Goal: Task Accomplishment & Management: Complete application form

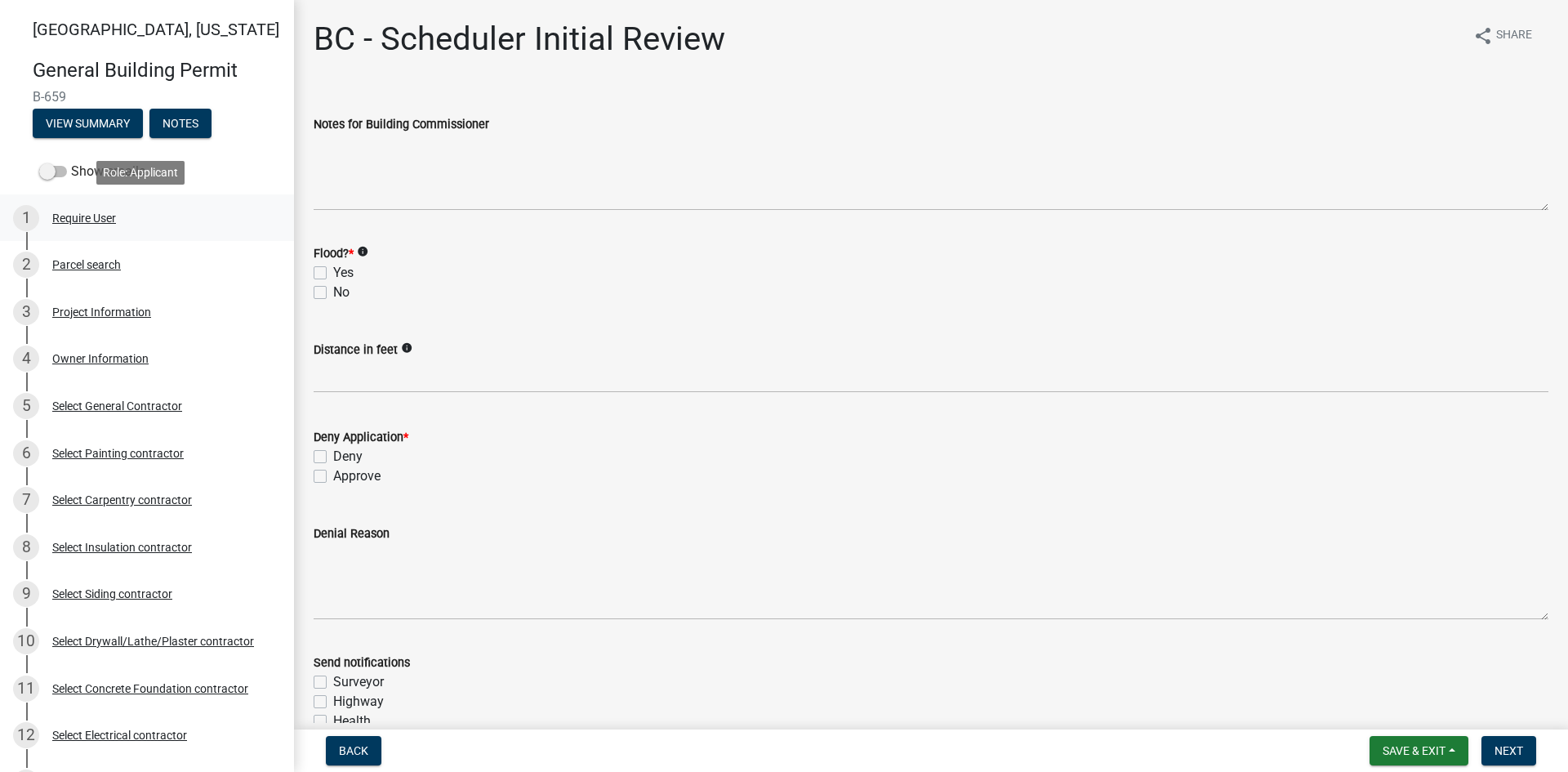
click at [79, 214] on div "Require User" at bounding box center [83, 218] width 64 height 11
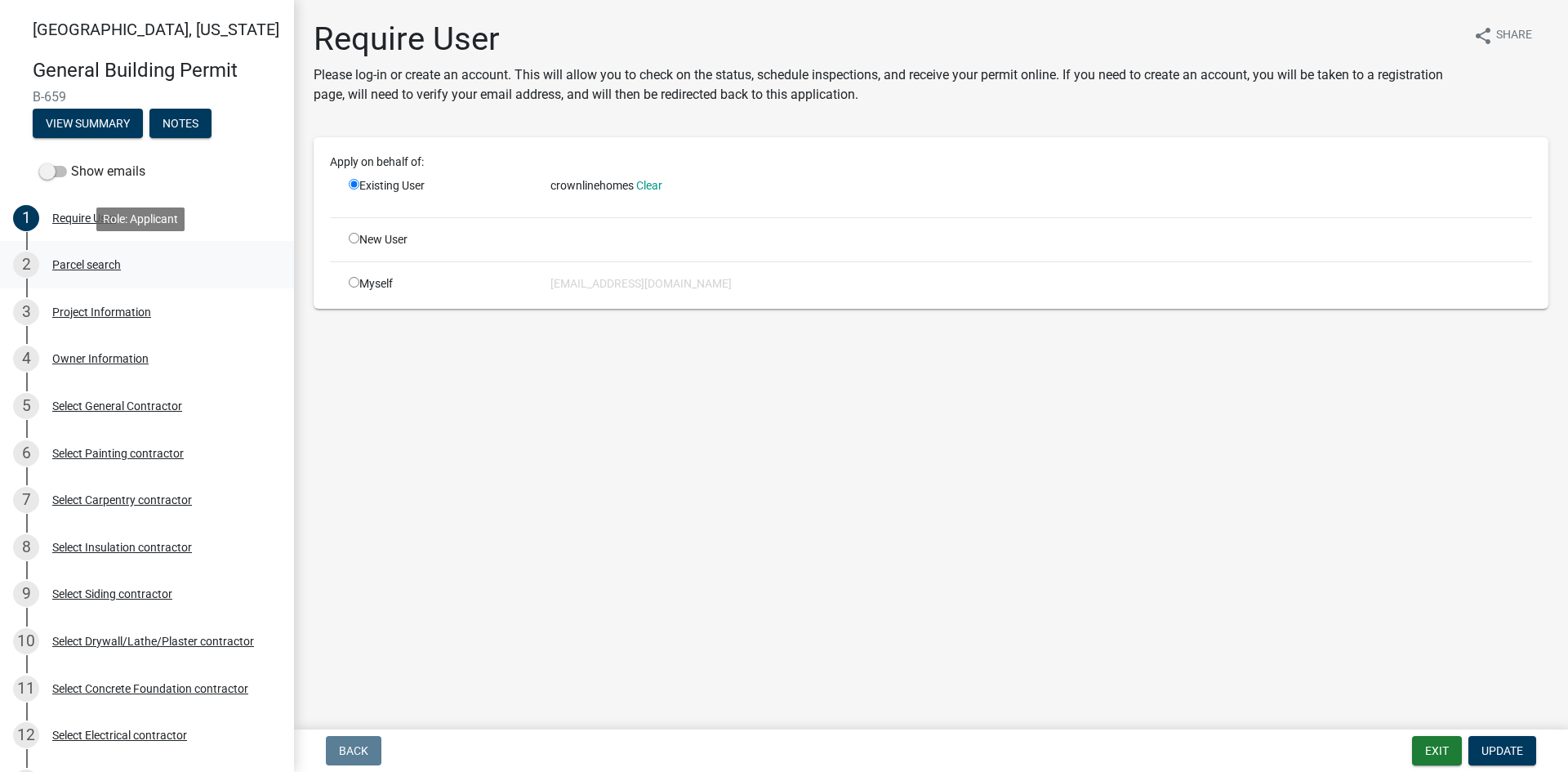
click at [93, 261] on div "Parcel search" at bounding box center [86, 265] width 68 height 11
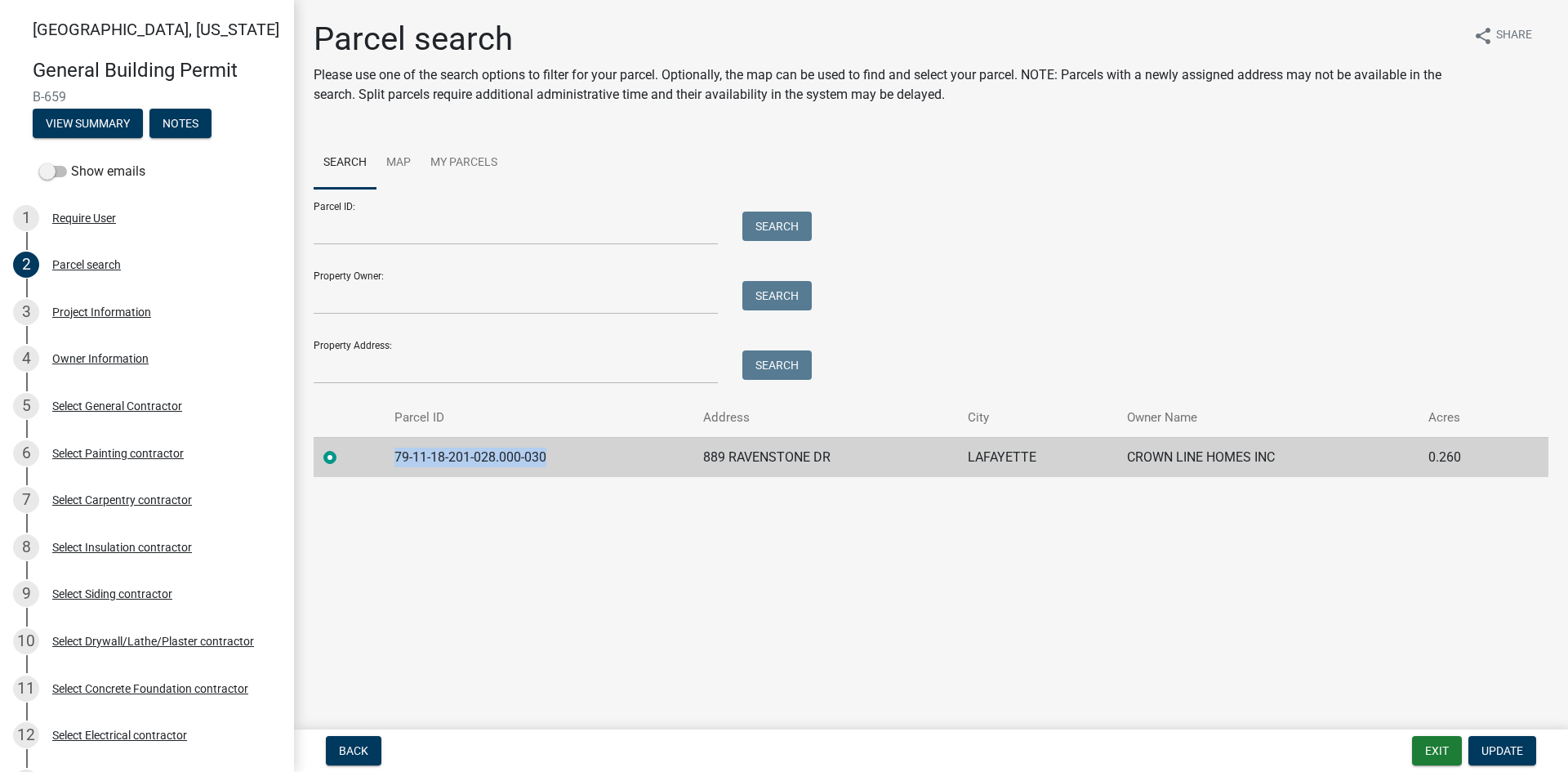
drag, startPoint x: 507, startPoint y: 452, endPoint x: 378, endPoint y: 458, distance: 129.1
click at [378, 458] on tr "79-11-18-201-028.000-030 [STREET_ADDRESS][PERSON_NAME] CROWN LINE HOMES INC 0.2…" at bounding box center [932, 457] width 1235 height 40
copy td "79-11-18-201-028.000-030"
click at [91, 309] on div "Project Information" at bounding box center [101, 312] width 99 height 11
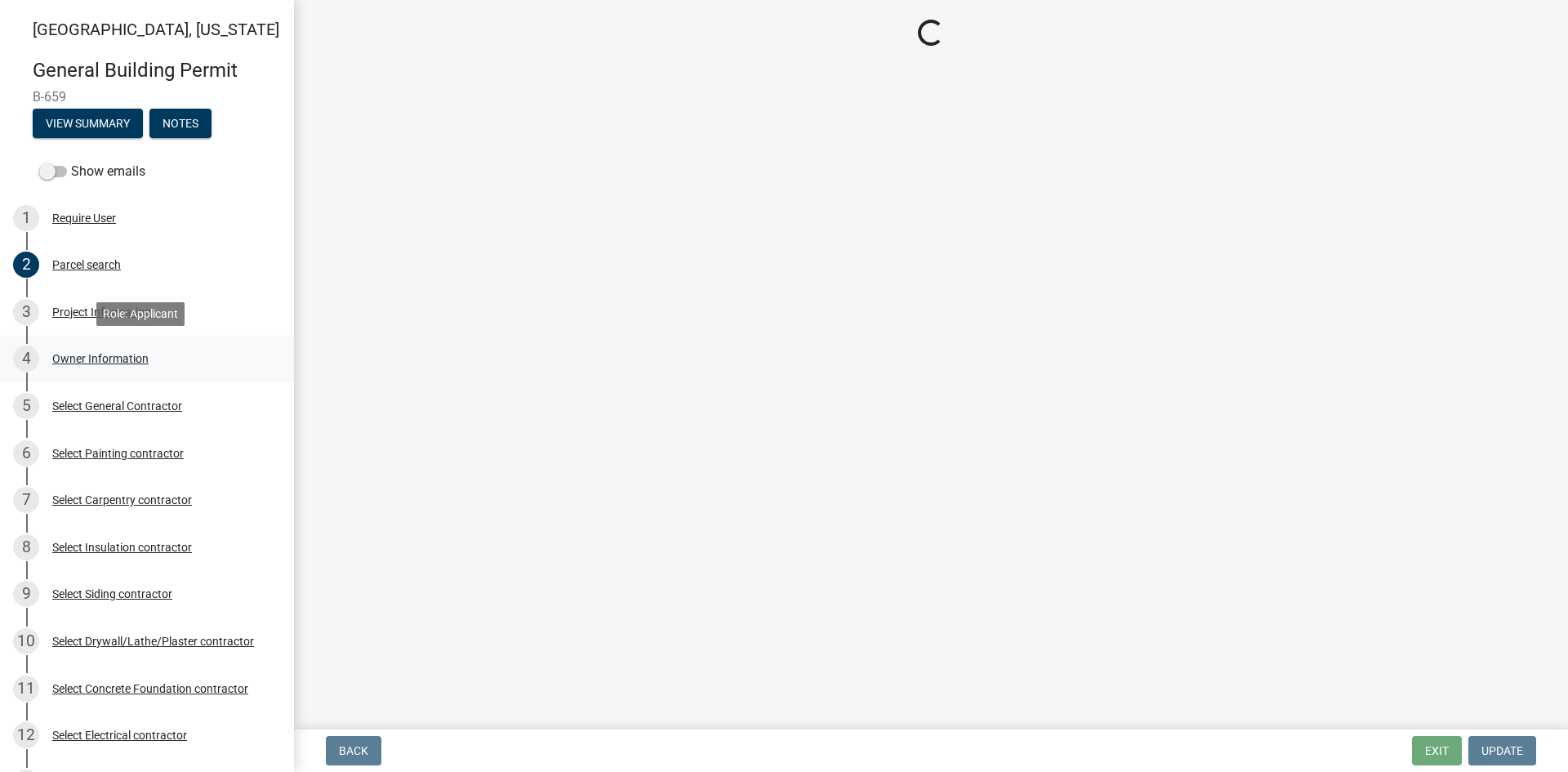
select select "d3bc3282-92a9-4f2d-b0b7-49300d29f3ce"
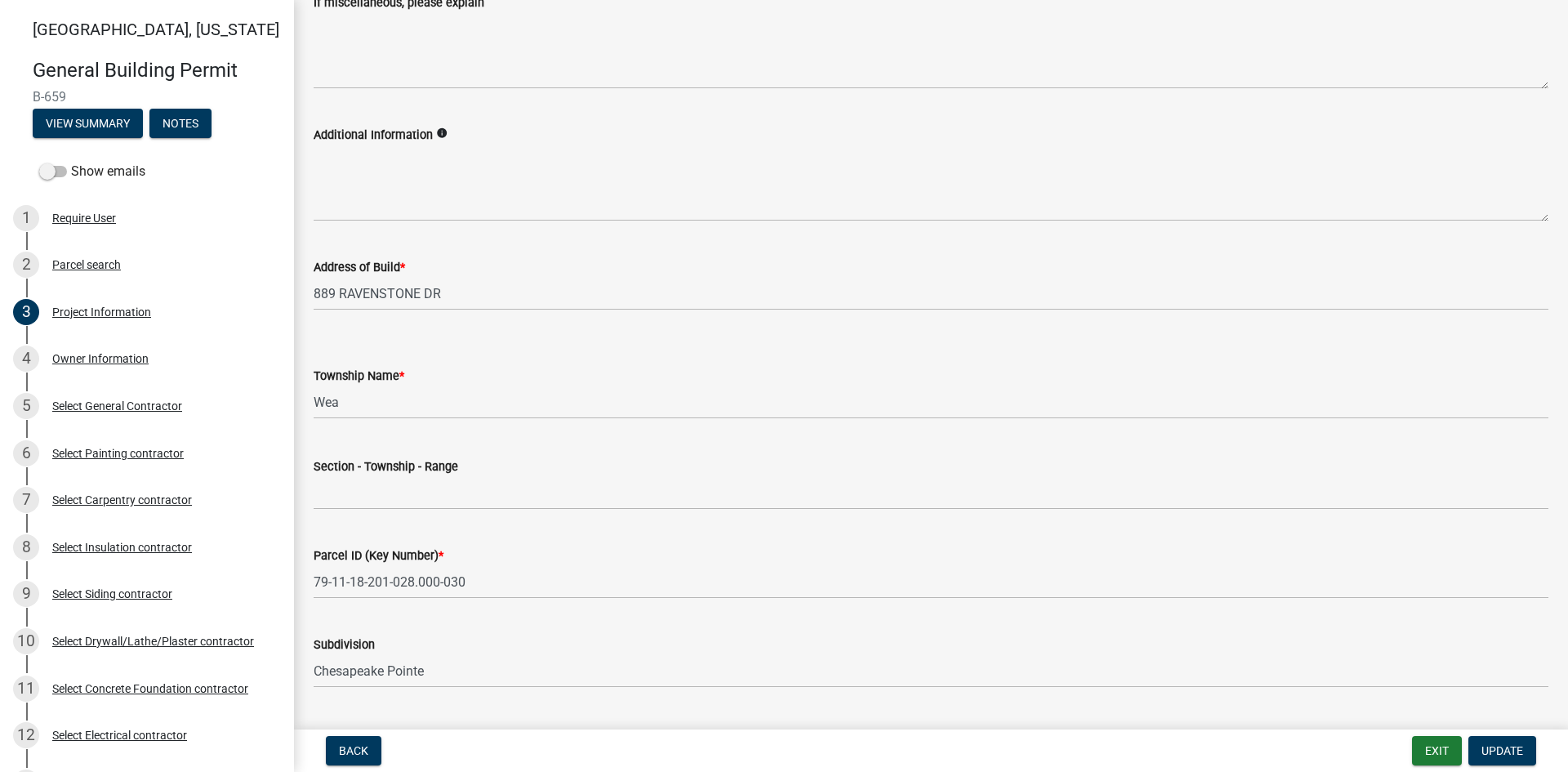
scroll to position [490, 0]
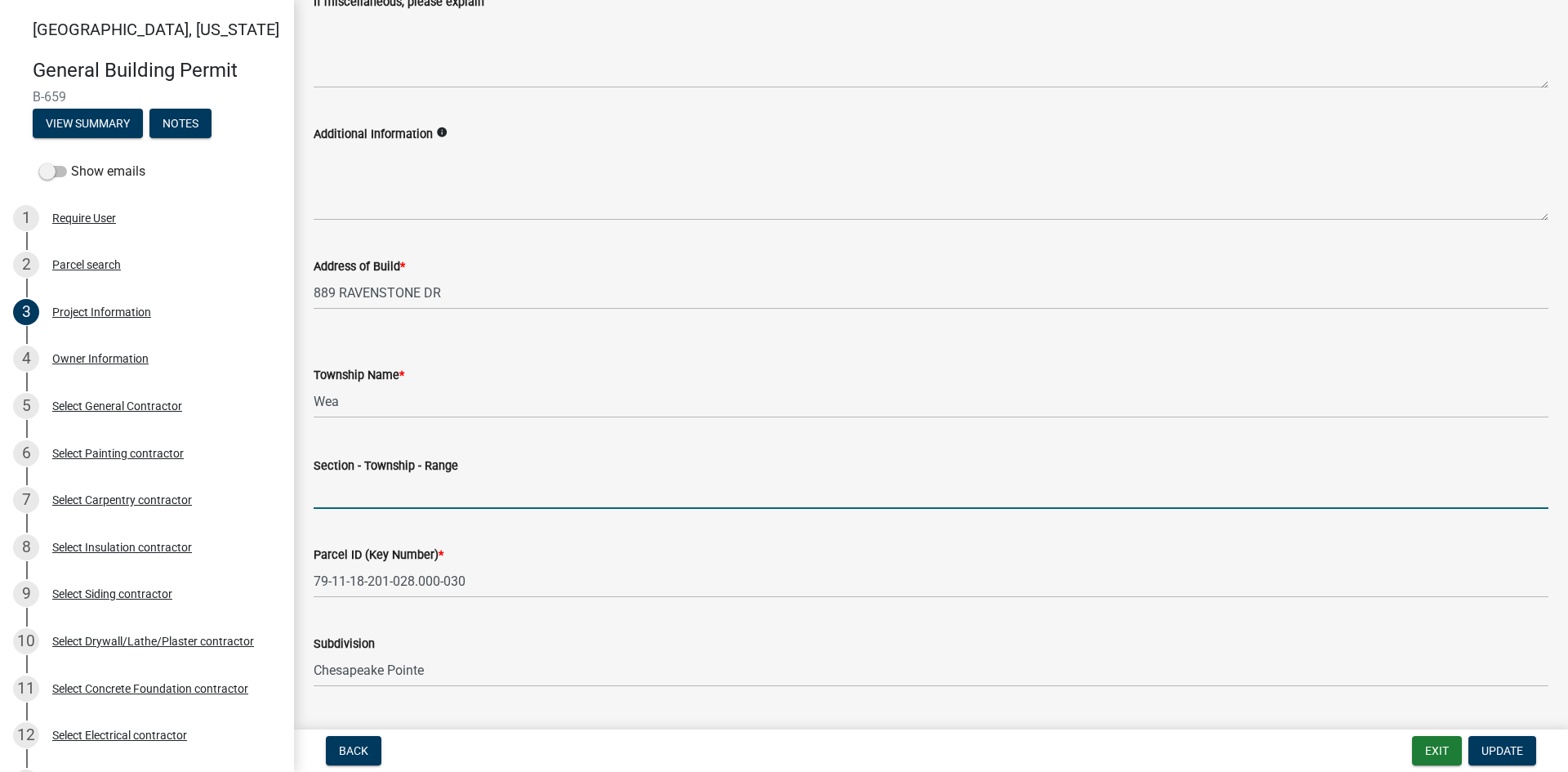
click at [346, 481] on input "Section - Township - Range" at bounding box center [932, 491] width 1235 height 33
type input "18-22-4"
click at [1522, 753] on span "Update" at bounding box center [1503, 750] width 42 height 13
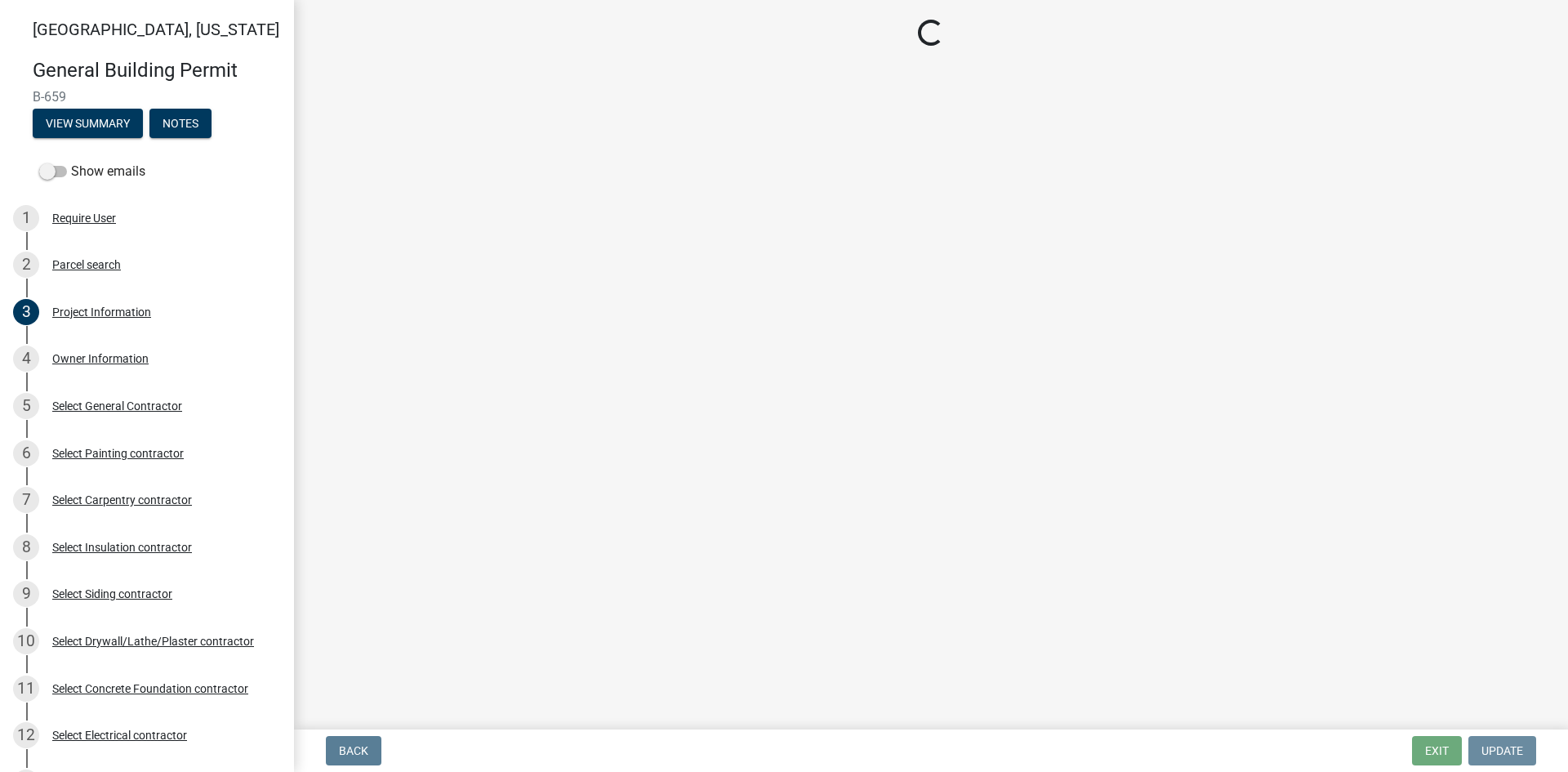
scroll to position [0, 0]
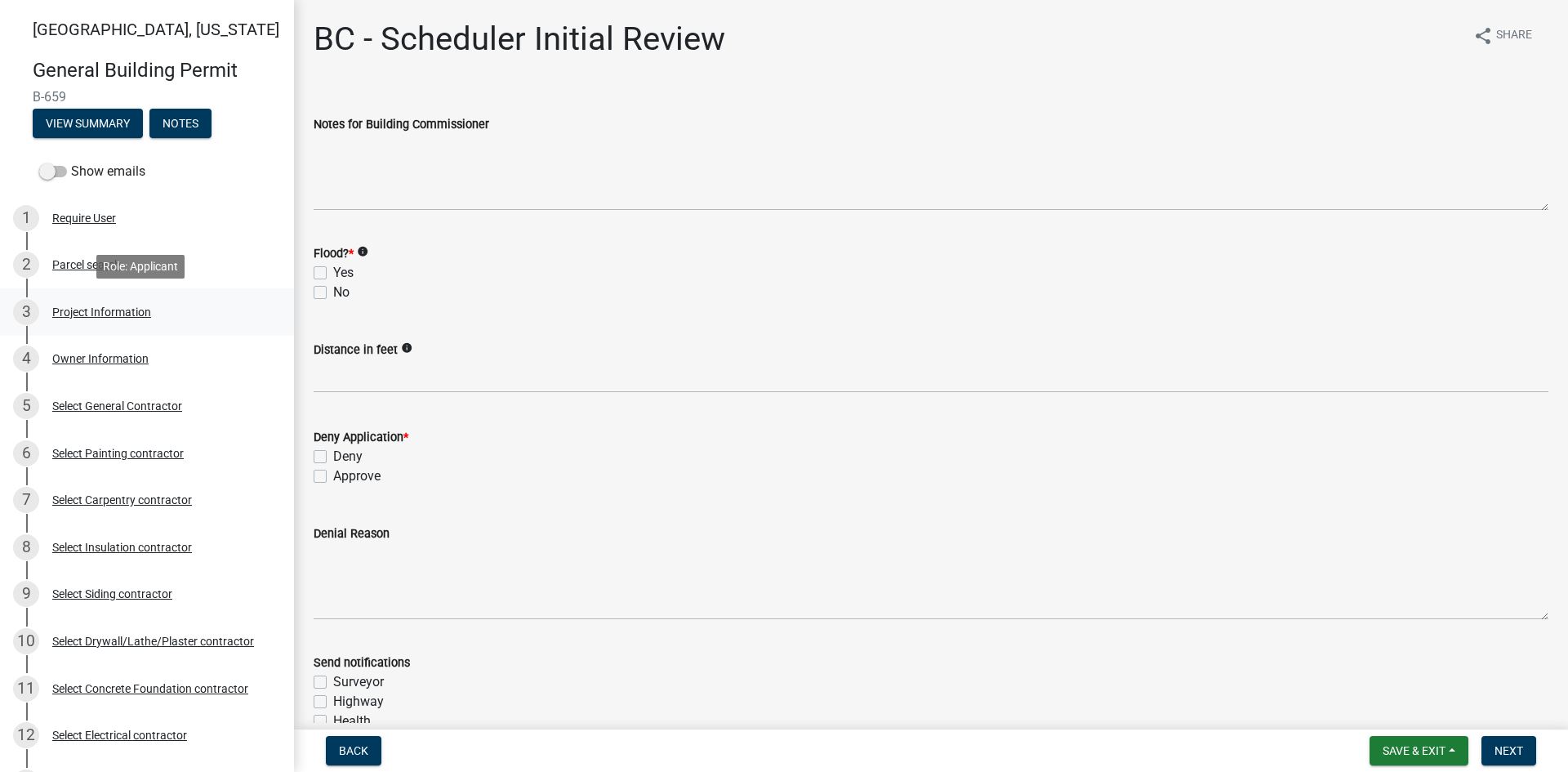
click at [80, 310] on div "Project Information" at bounding box center [101, 312] width 99 height 11
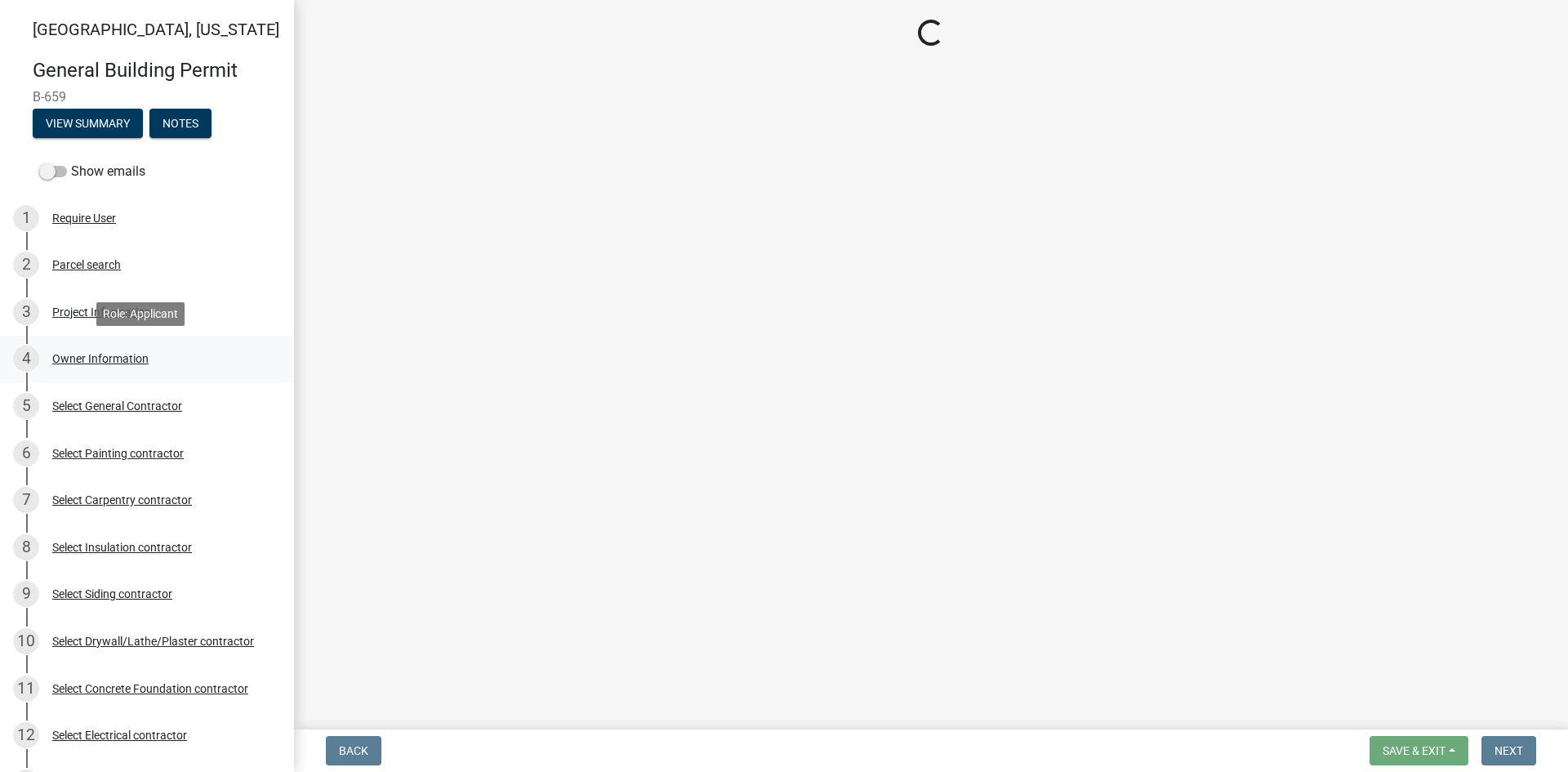
select select "d3bc3282-92a9-4f2d-b0b7-49300d29f3ce"
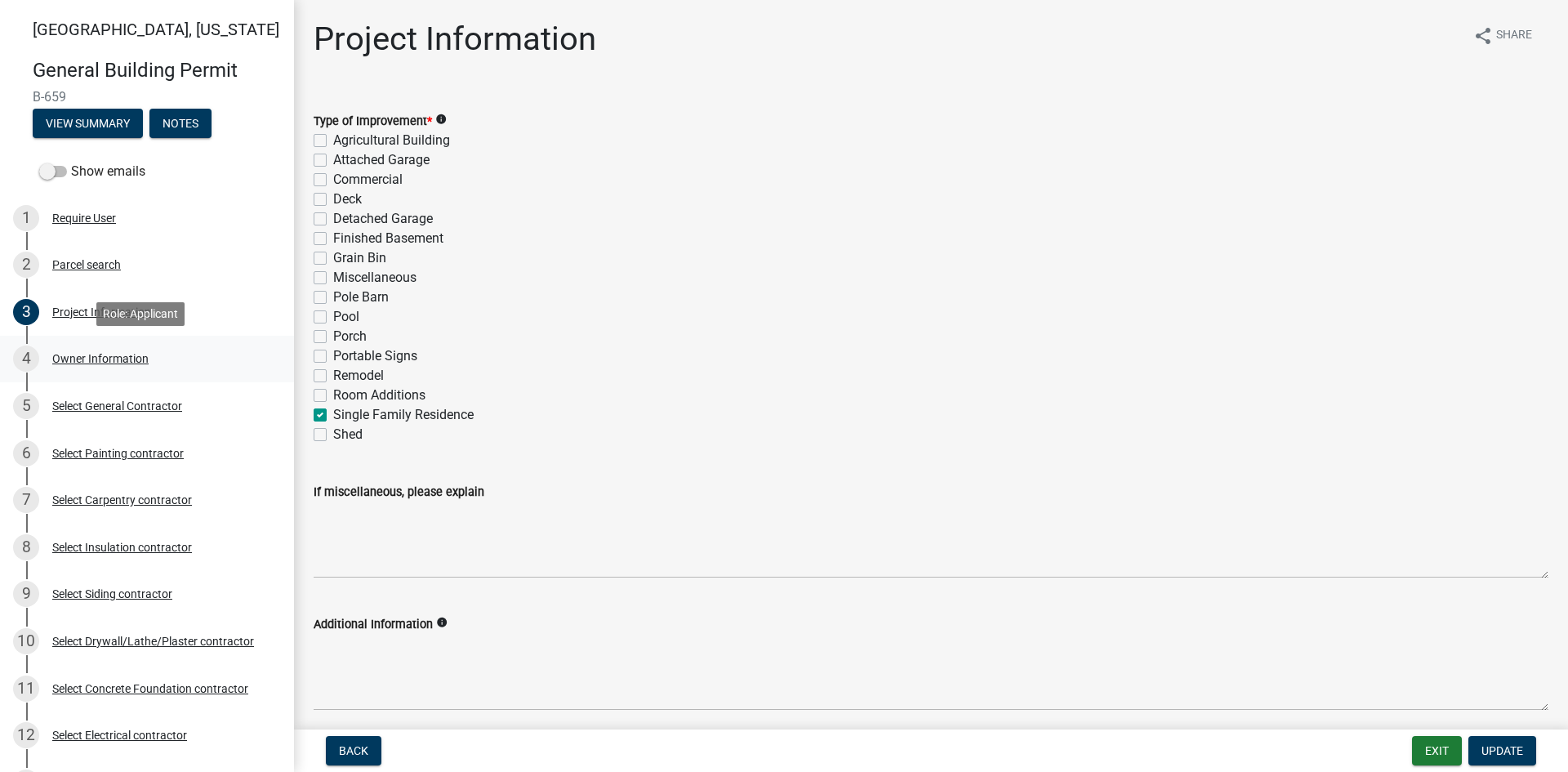
click at [93, 357] on div "Owner Information" at bounding box center [101, 358] width 97 height 11
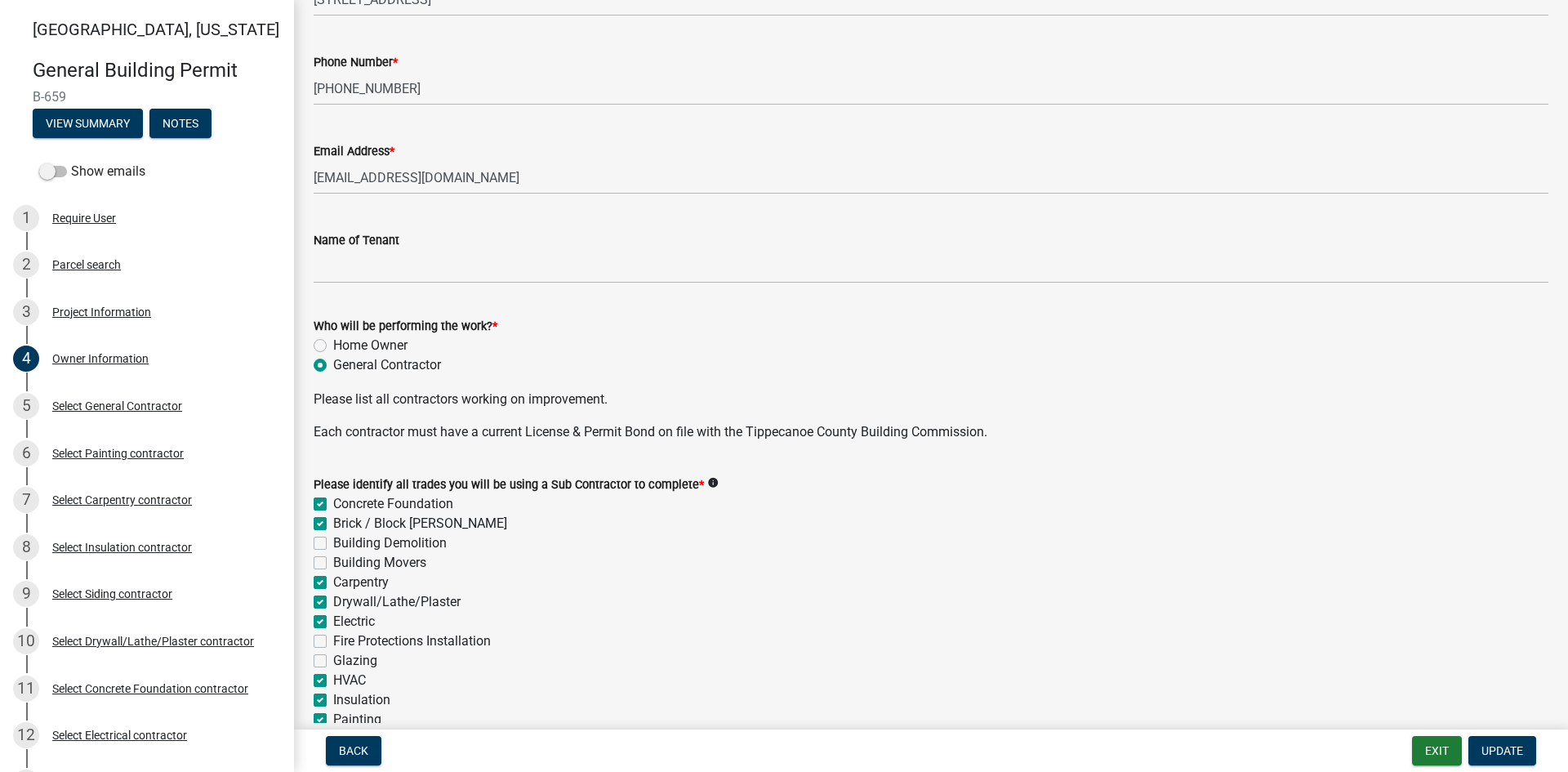
scroll to position [482, 0]
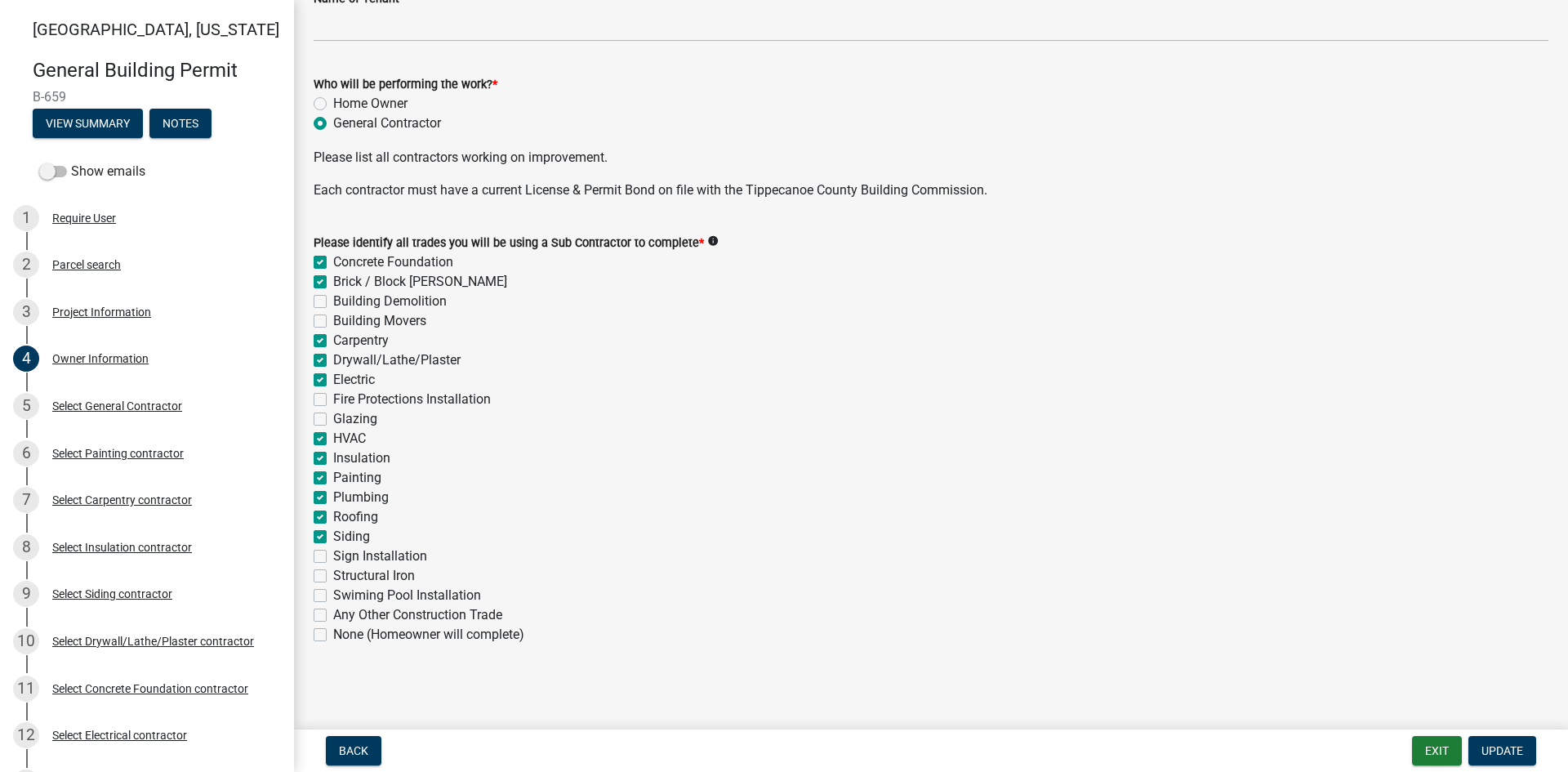
click at [102, 407] on div "Select General Contractor" at bounding box center [117, 406] width 130 height 11
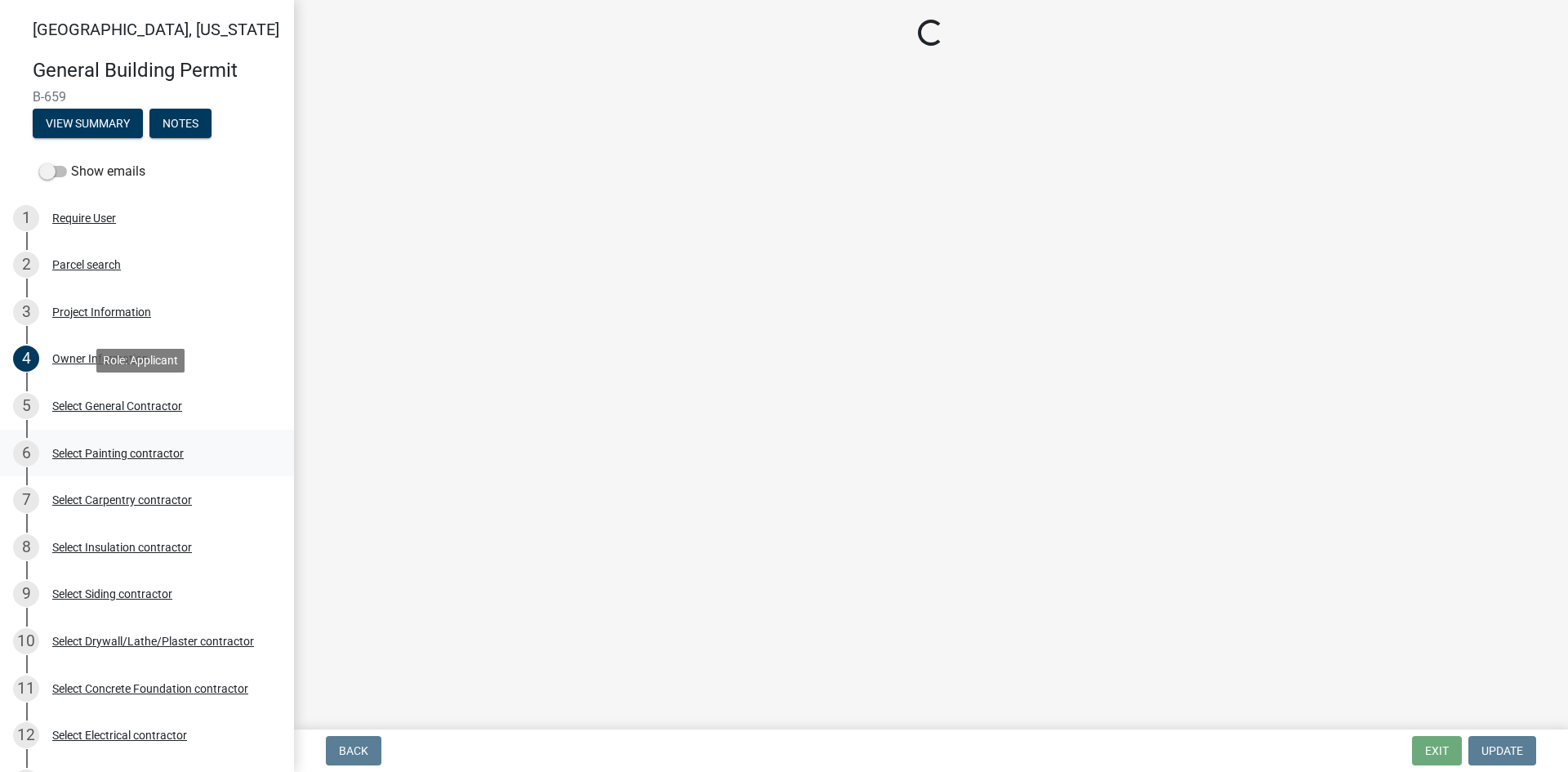
scroll to position [0, 0]
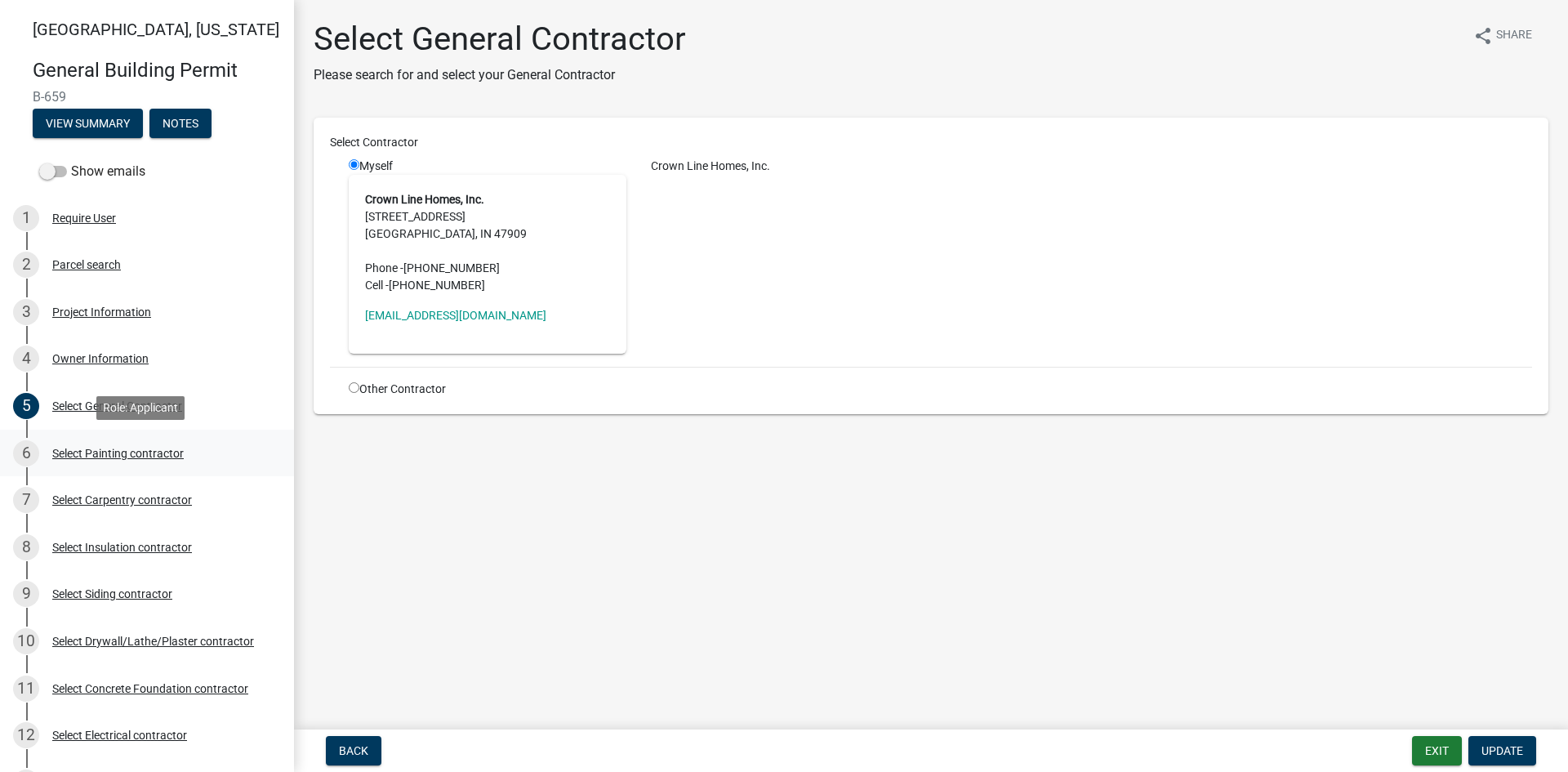
click at [116, 453] on div "Select Painting contractor" at bounding box center [118, 453] width 132 height 11
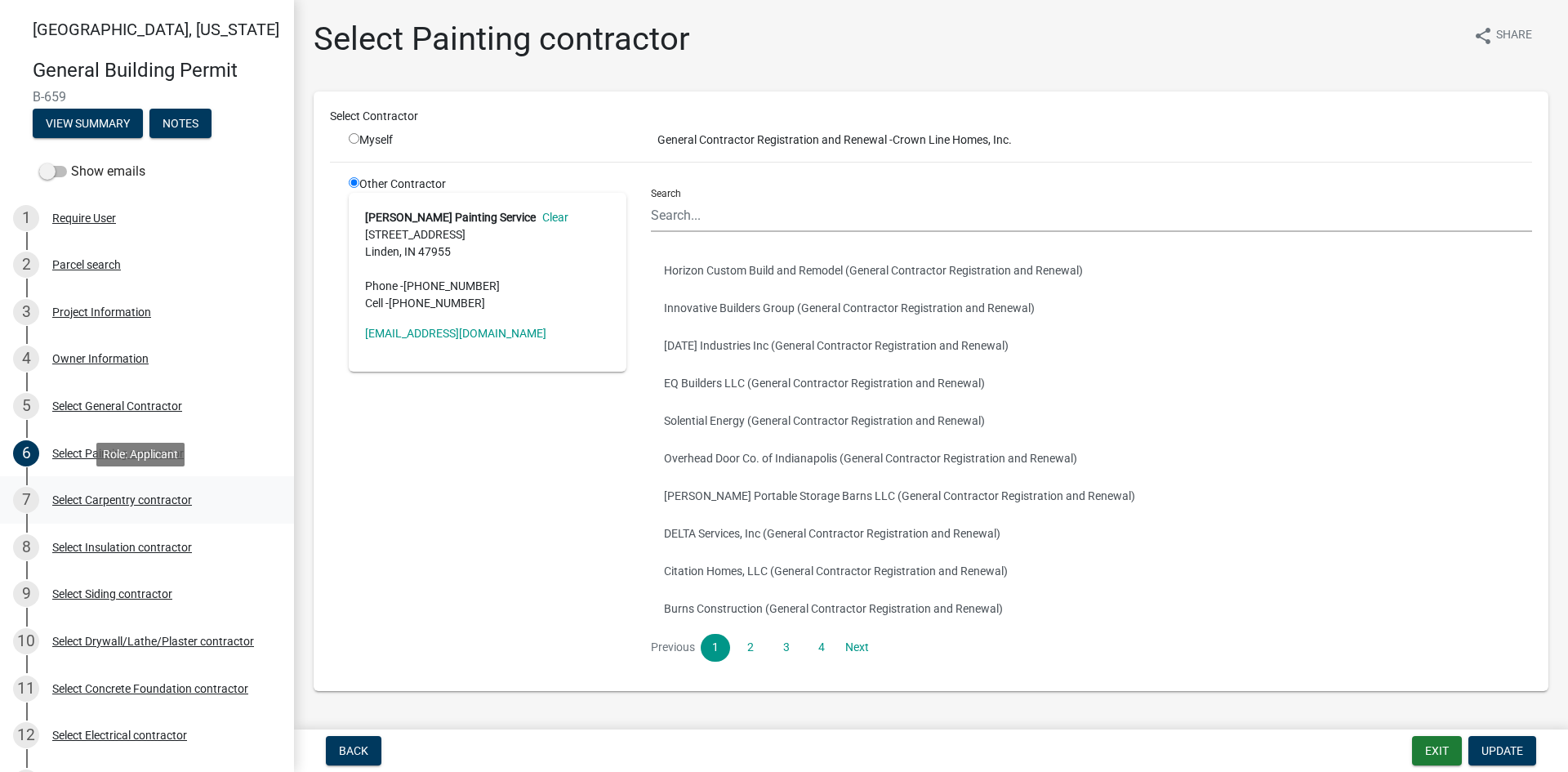
click at [122, 497] on div "Select Carpentry contractor" at bounding box center [121, 500] width 139 height 11
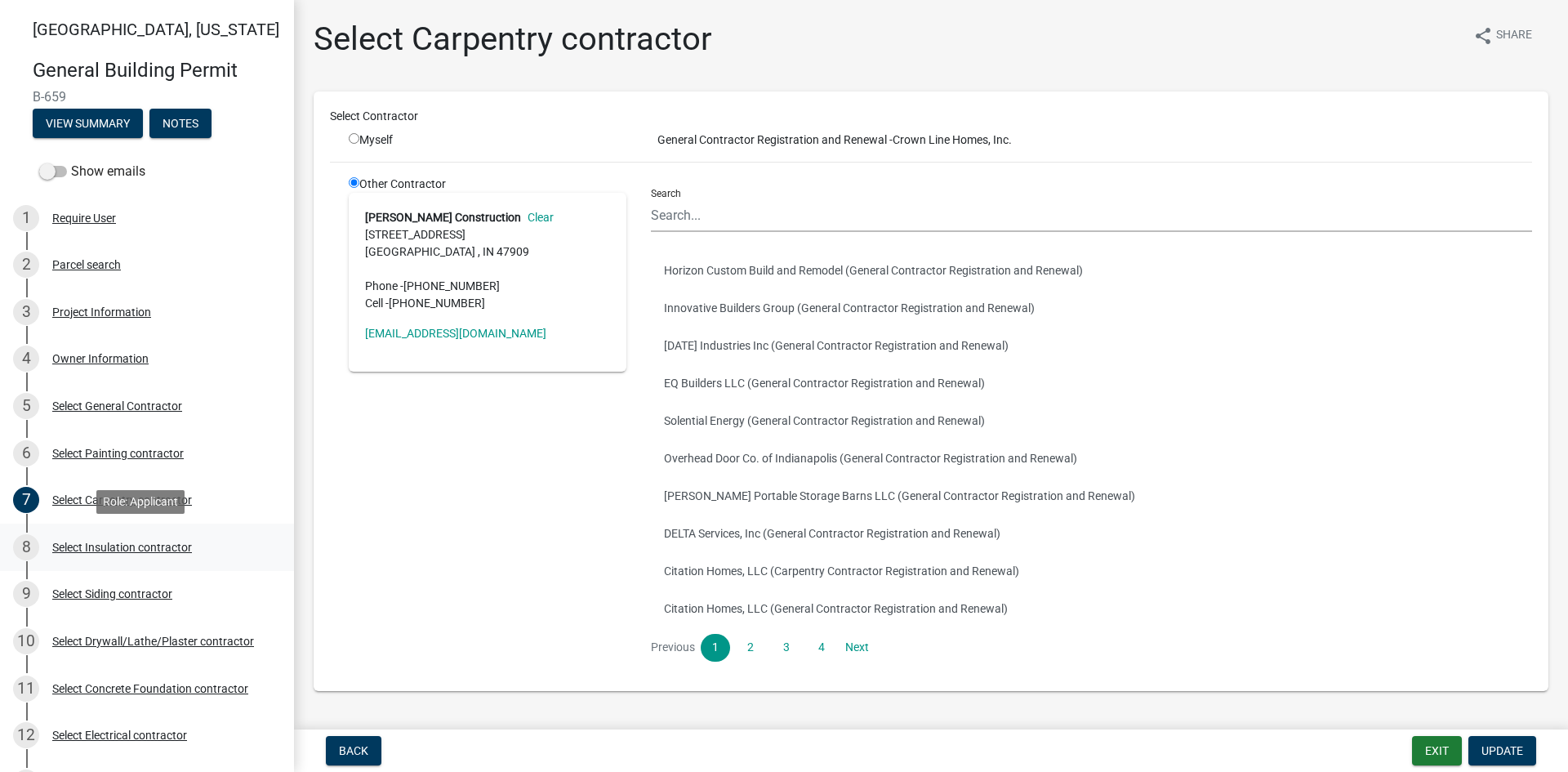
click at [171, 542] on div "Select Insulation contractor" at bounding box center [121, 547] width 139 height 11
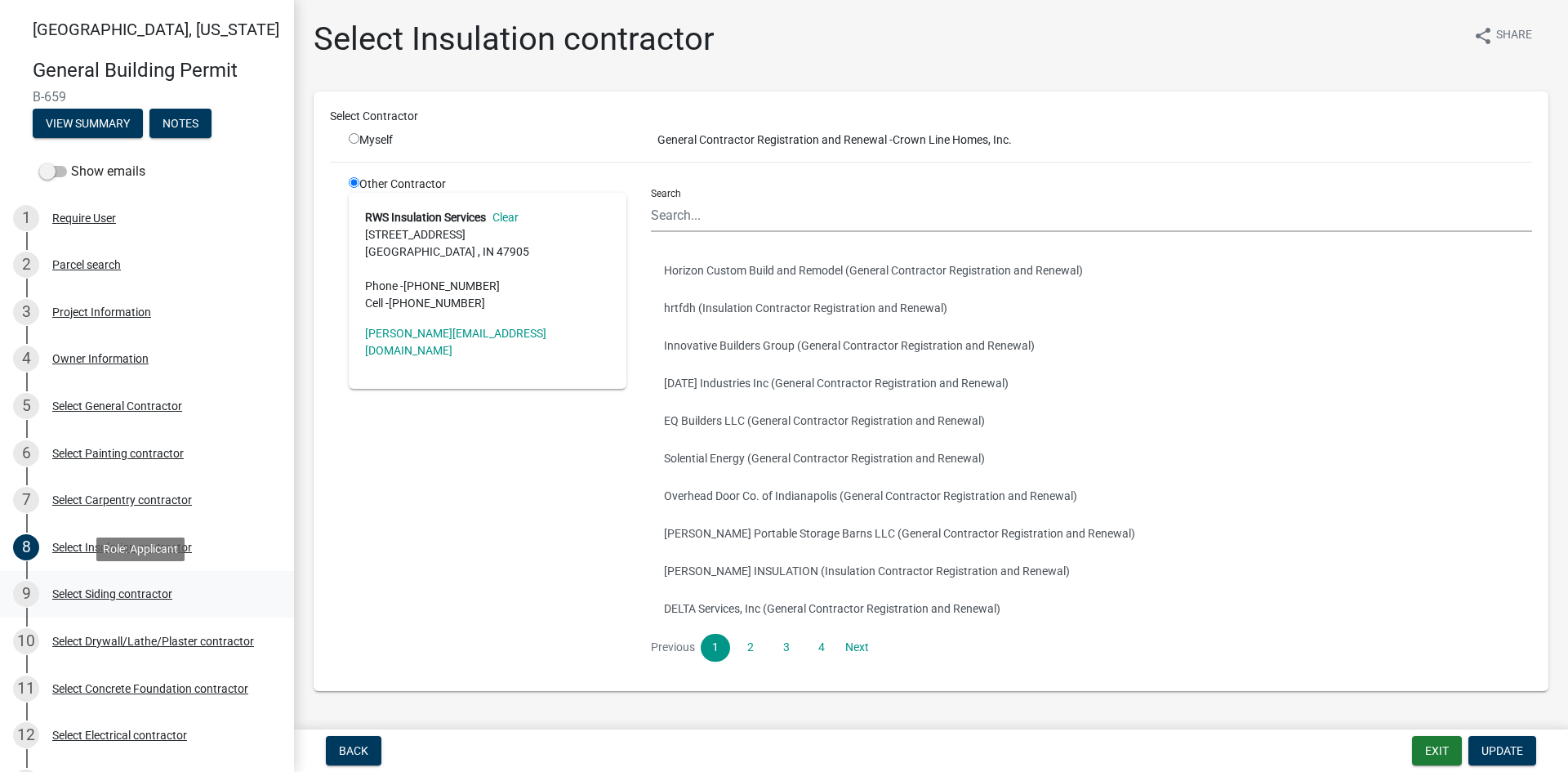
click at [120, 592] on div "Select Siding contractor" at bounding box center [112, 594] width 120 height 11
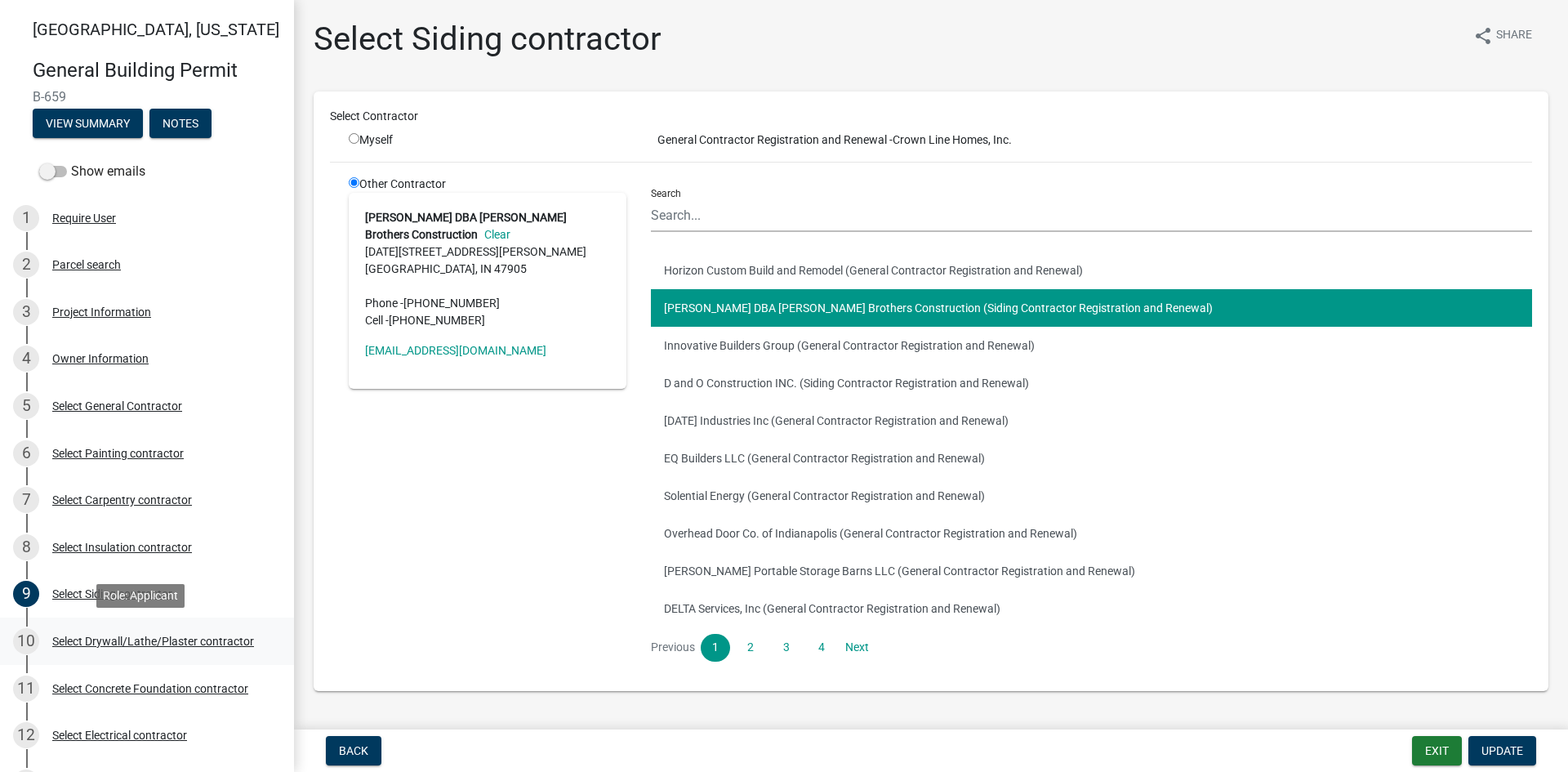
click at [107, 636] on div "Select Drywall/Lathe/Plaster contractor" at bounding box center [153, 641] width 202 height 11
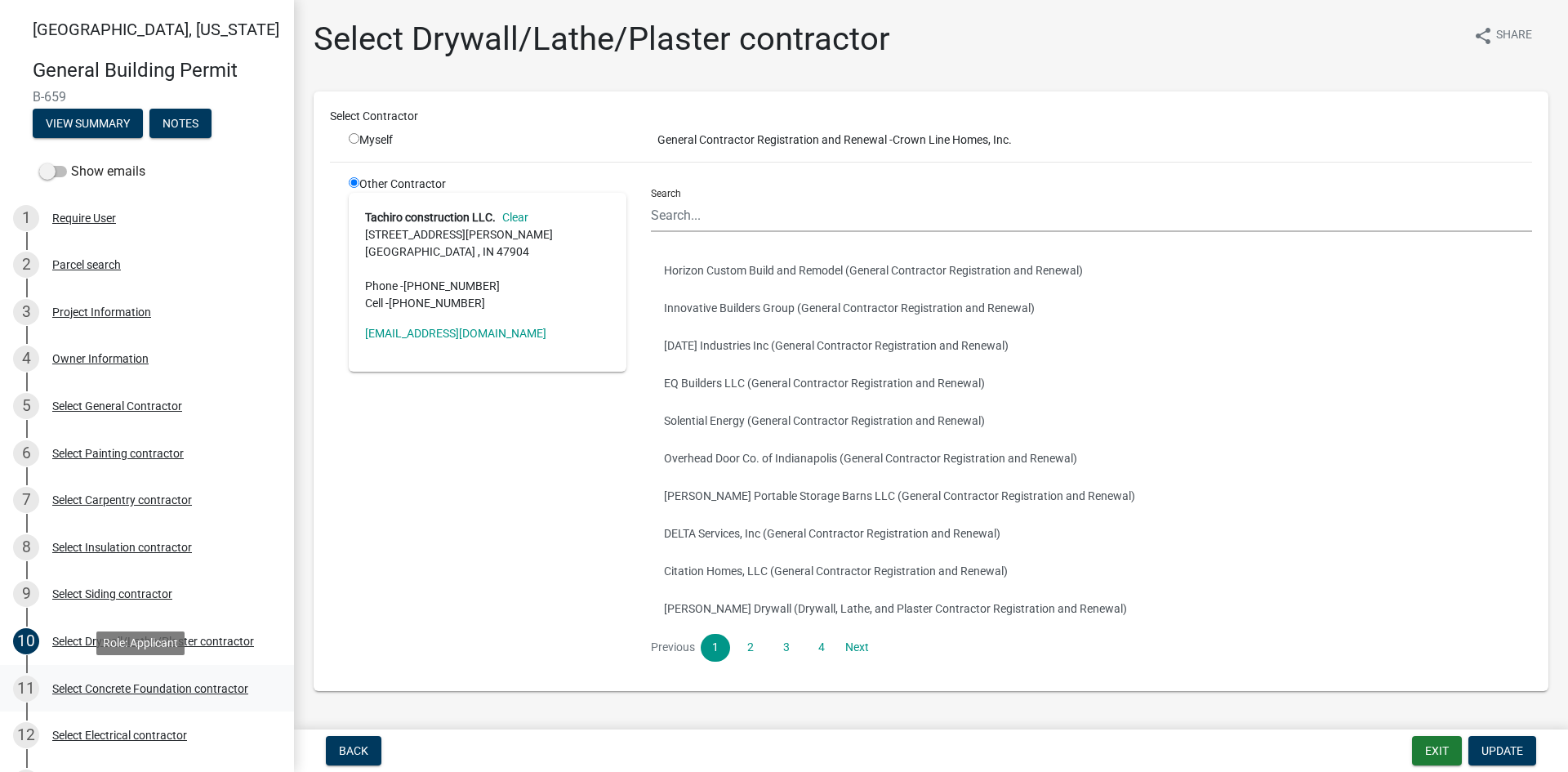
click at [119, 690] on div "Select Concrete Foundation contractor" at bounding box center [150, 689] width 196 height 11
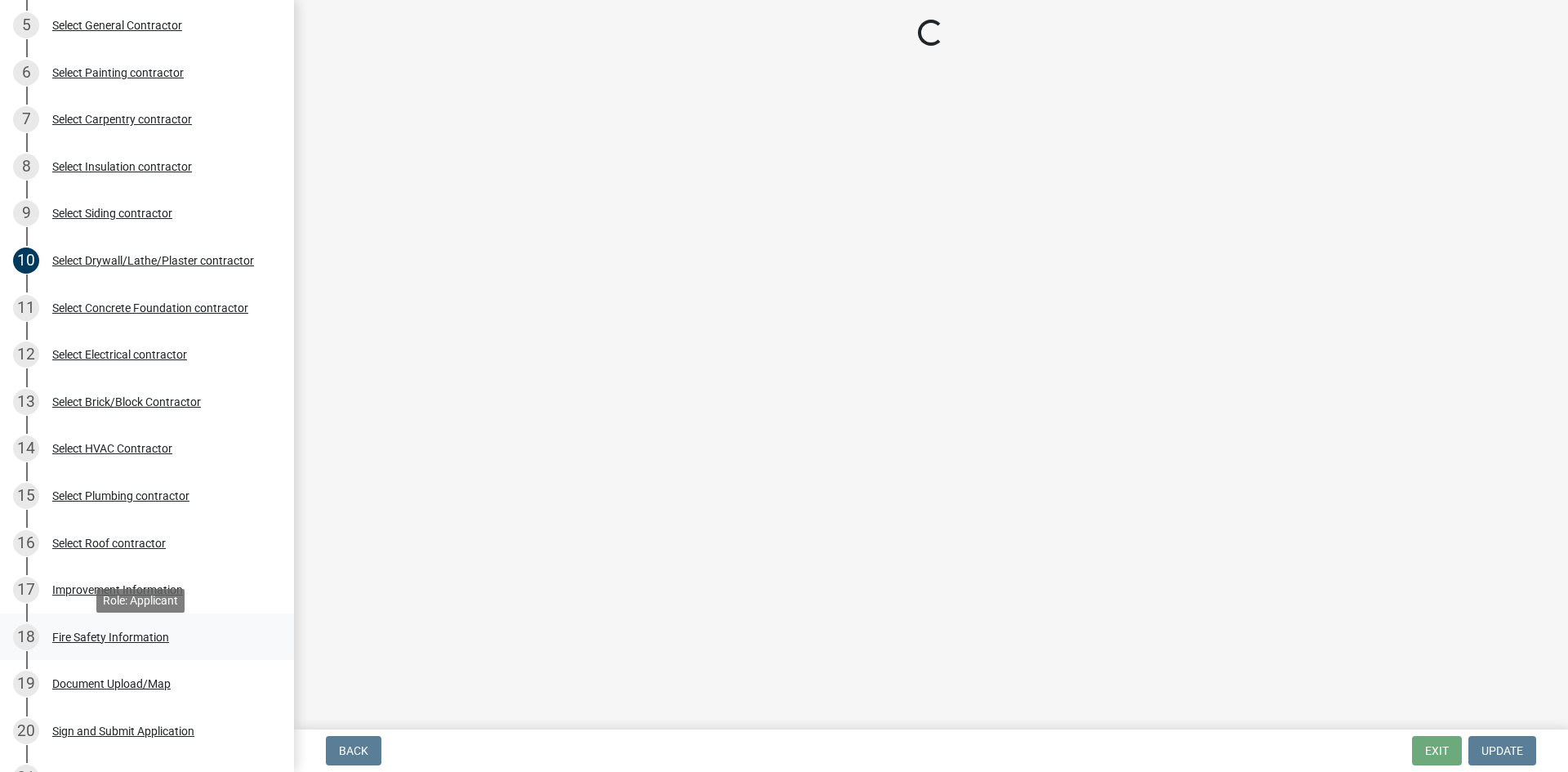
scroll to position [408, 0]
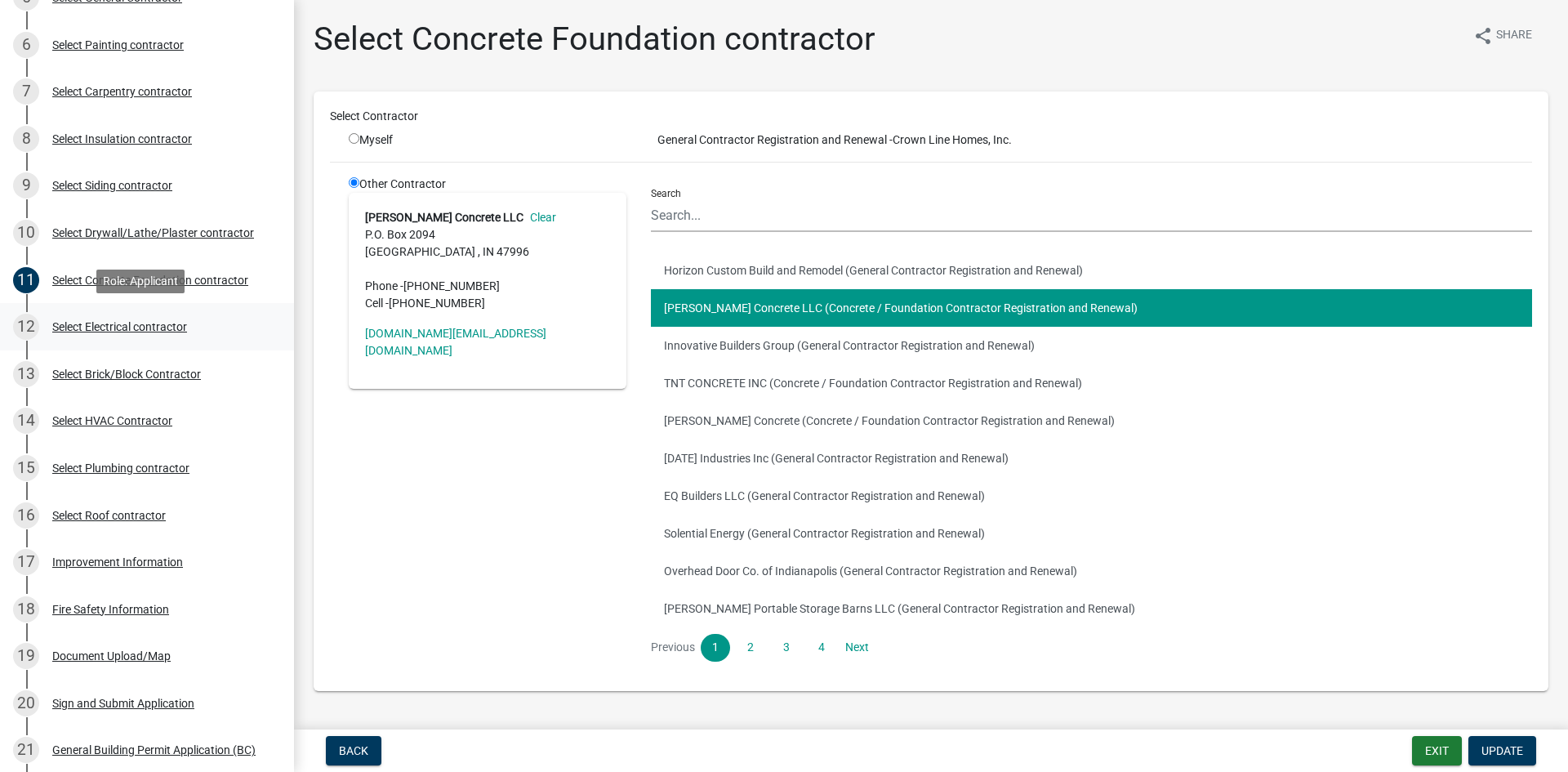
click at [131, 326] on div "Select Electrical contractor" at bounding box center [120, 326] width 135 height 11
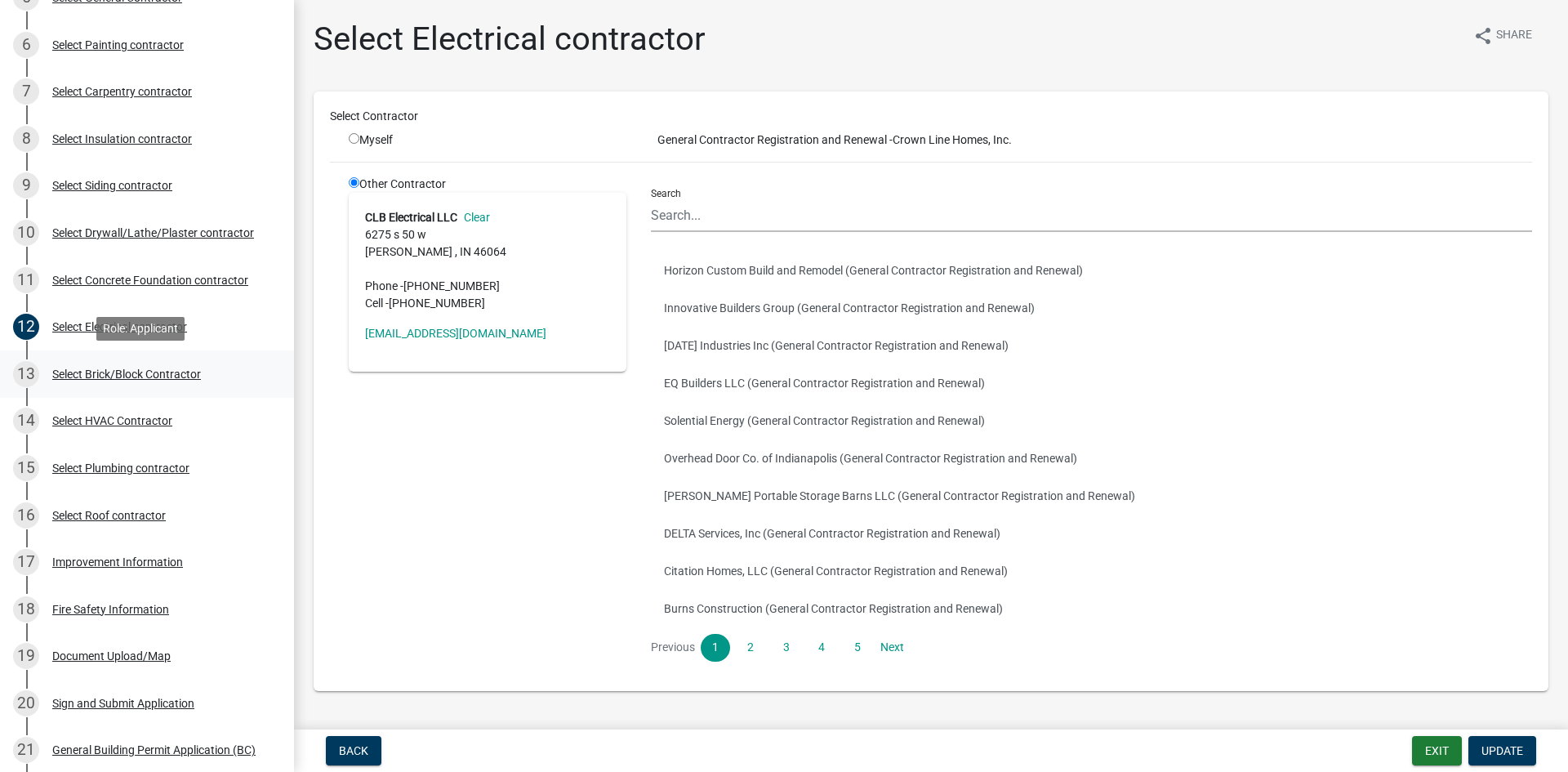
click at [135, 374] on div "Select Brick/Block Contractor" at bounding box center [126, 374] width 149 height 11
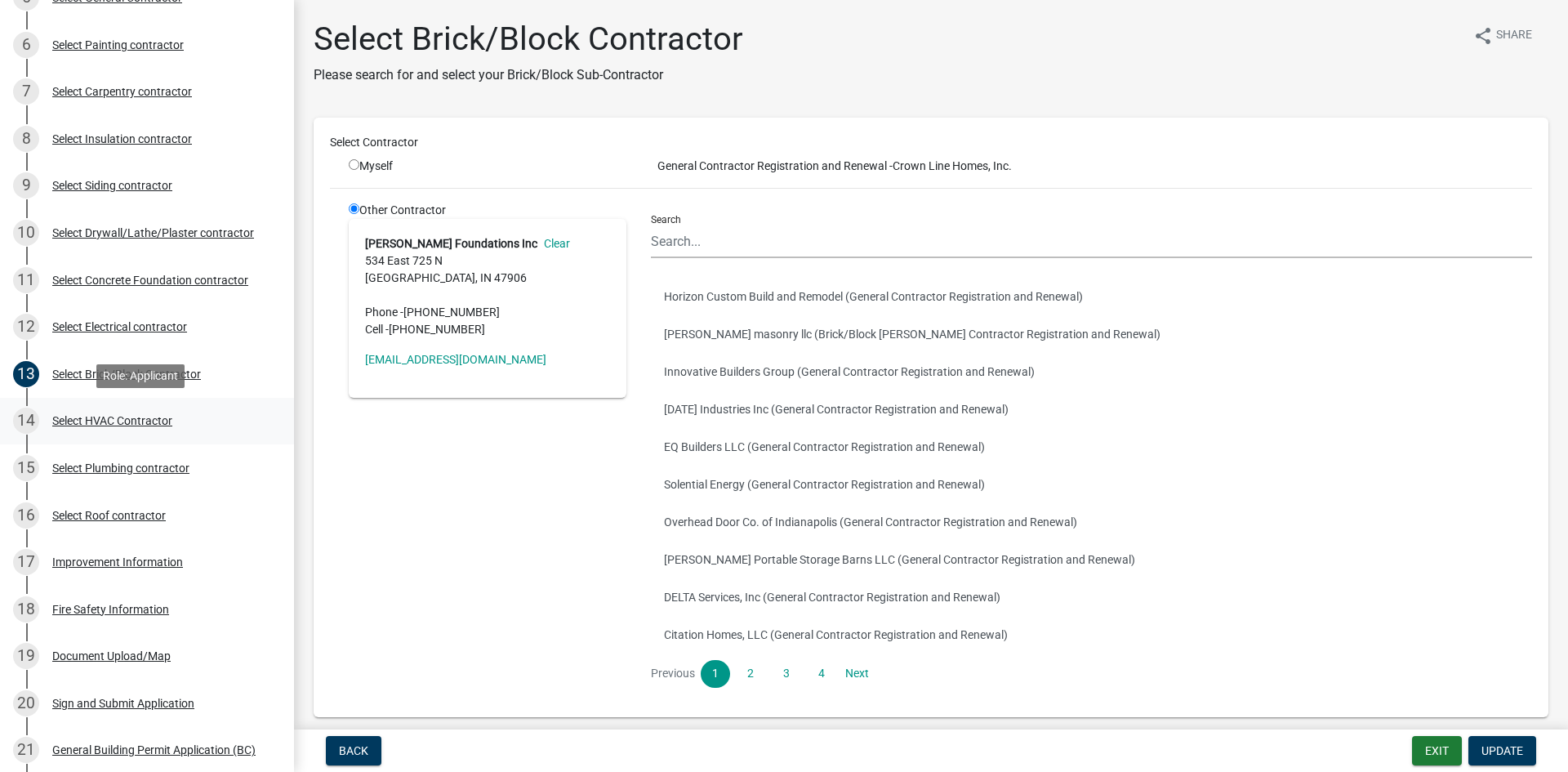
click at [143, 420] on div "Select HVAC Contractor" at bounding box center [112, 420] width 120 height 11
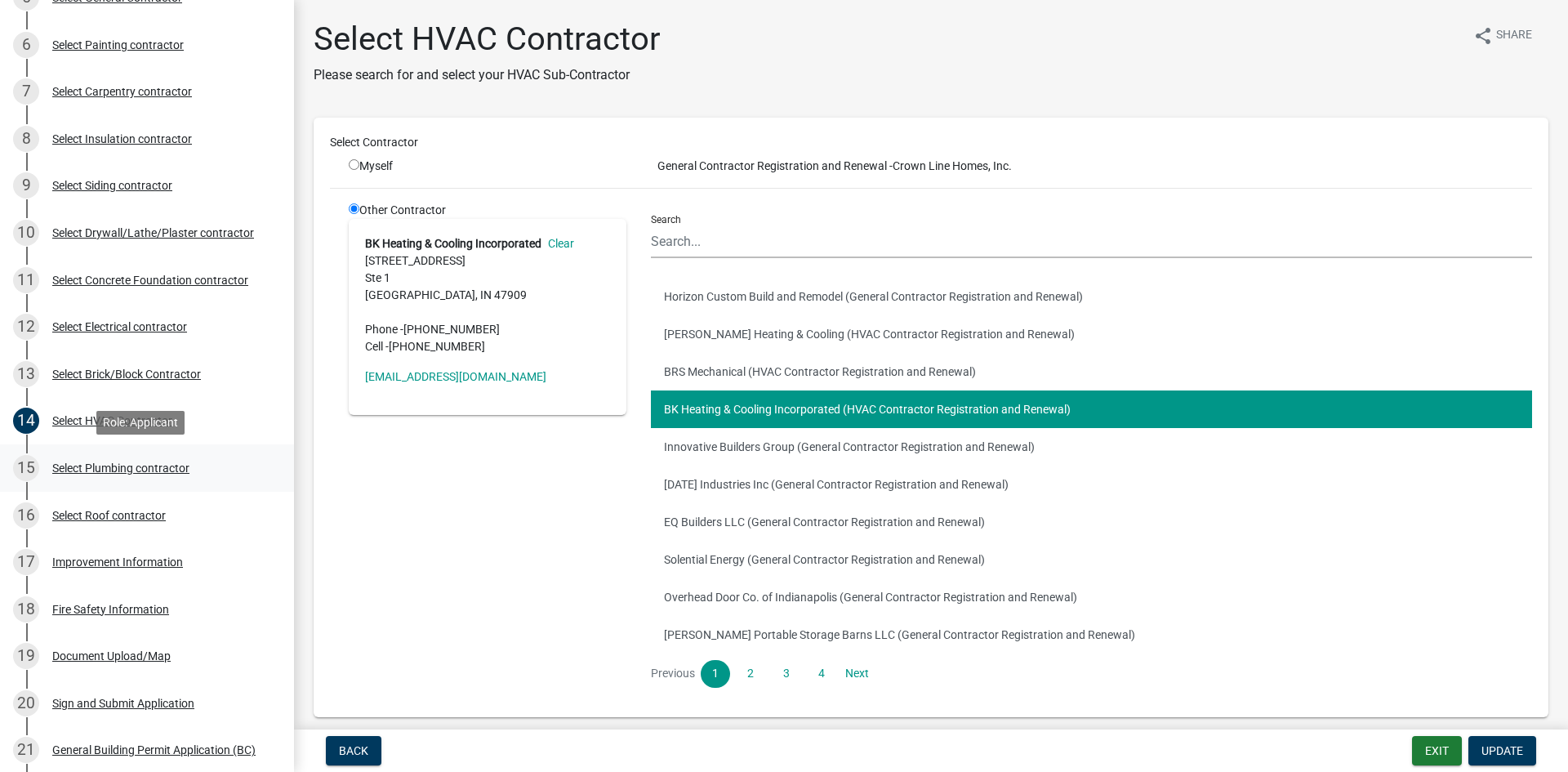
click at [143, 467] on div "Select Plumbing contractor" at bounding box center [120, 468] width 138 height 11
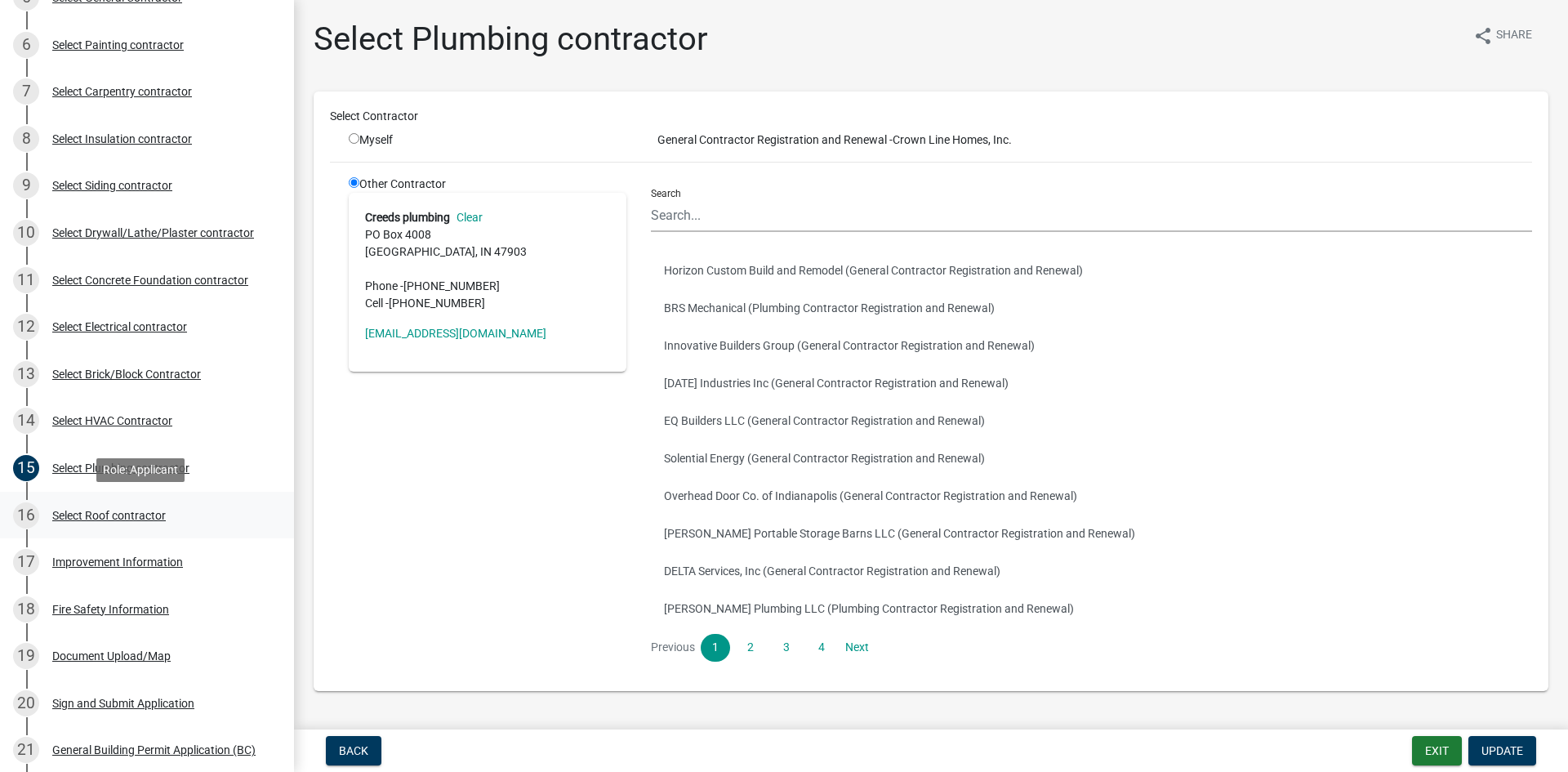
click at [134, 516] on div "Select Roof contractor" at bounding box center [109, 515] width 114 height 11
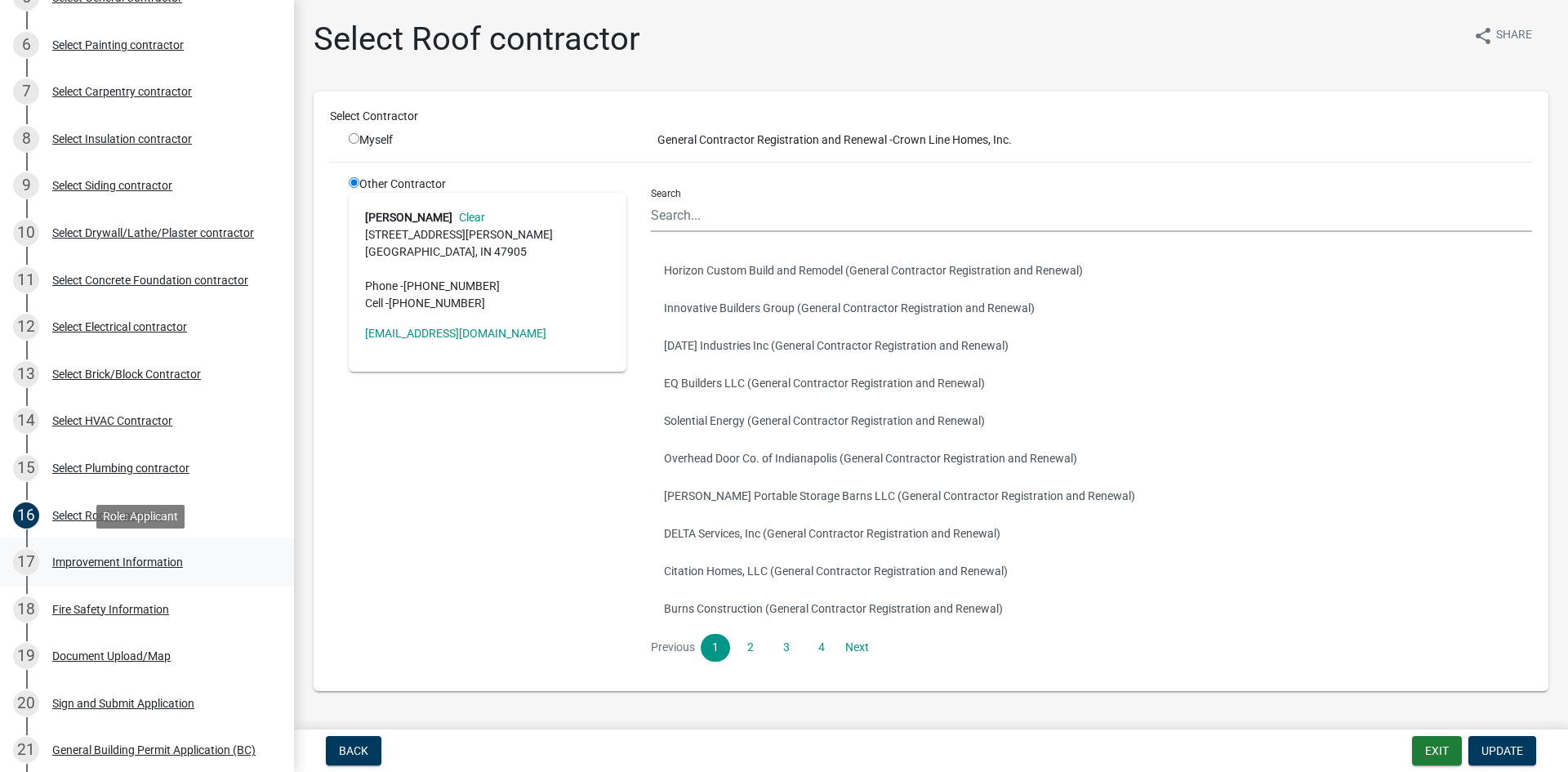
click at [132, 557] on div "Improvement Information" at bounding box center [118, 561] width 131 height 11
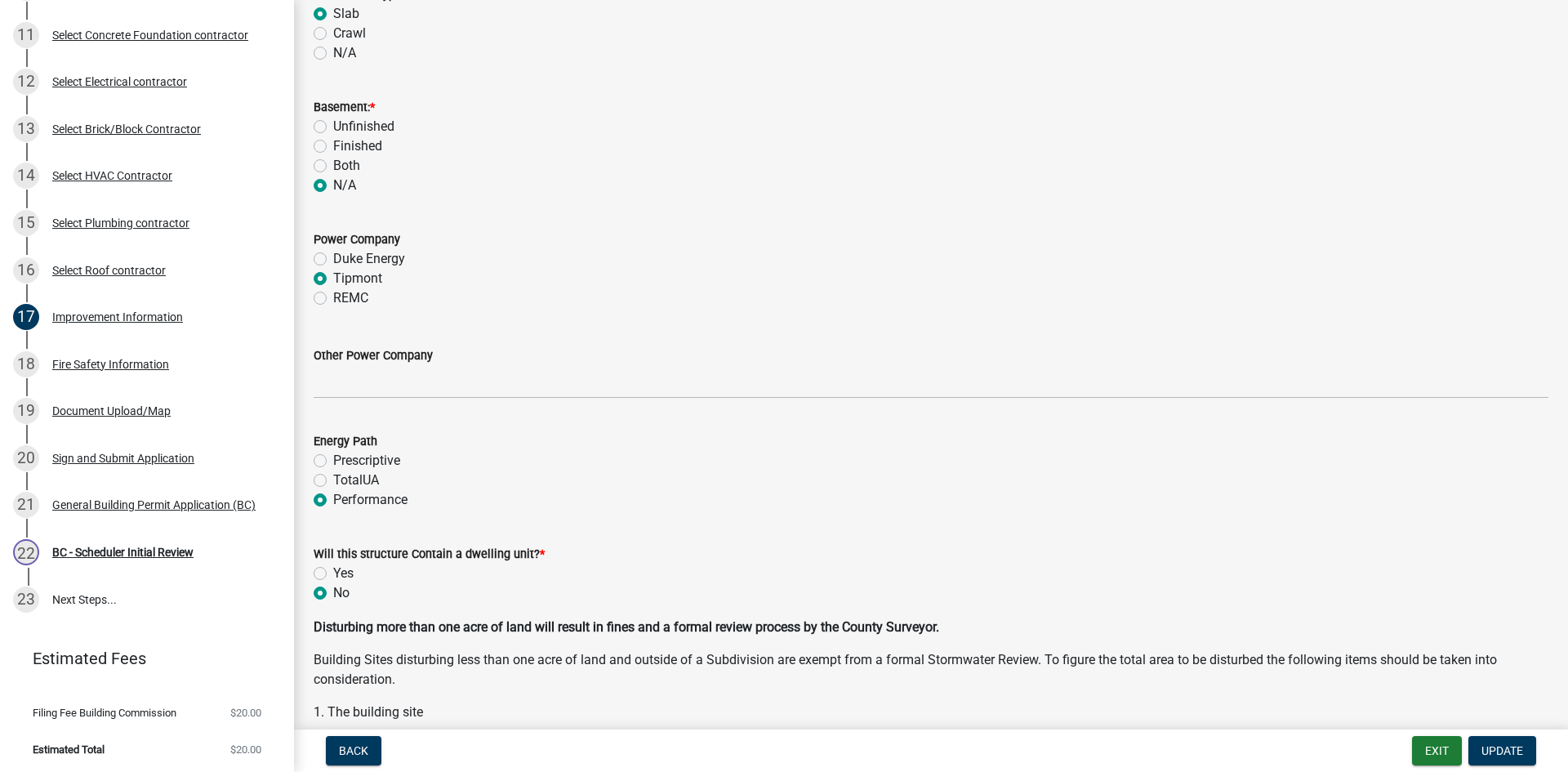
scroll to position [1715, 0]
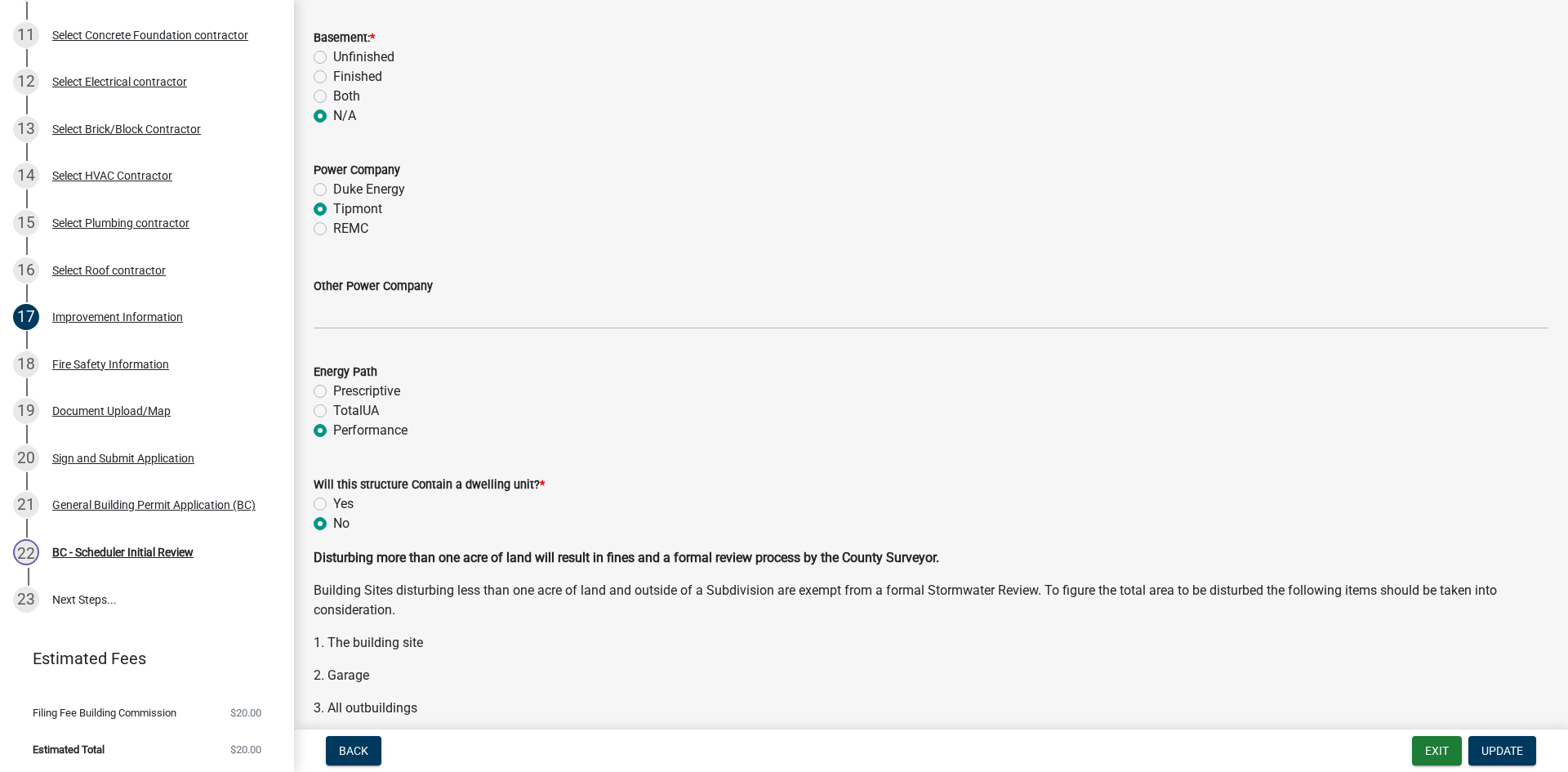
click at [333, 500] on label "Yes" at bounding box center [343, 504] width 21 height 20
click at [333, 500] on input "Yes" at bounding box center [338, 499] width 10 height 10
radio input "true"
click at [1502, 759] on button "Update" at bounding box center [1502, 750] width 67 height 29
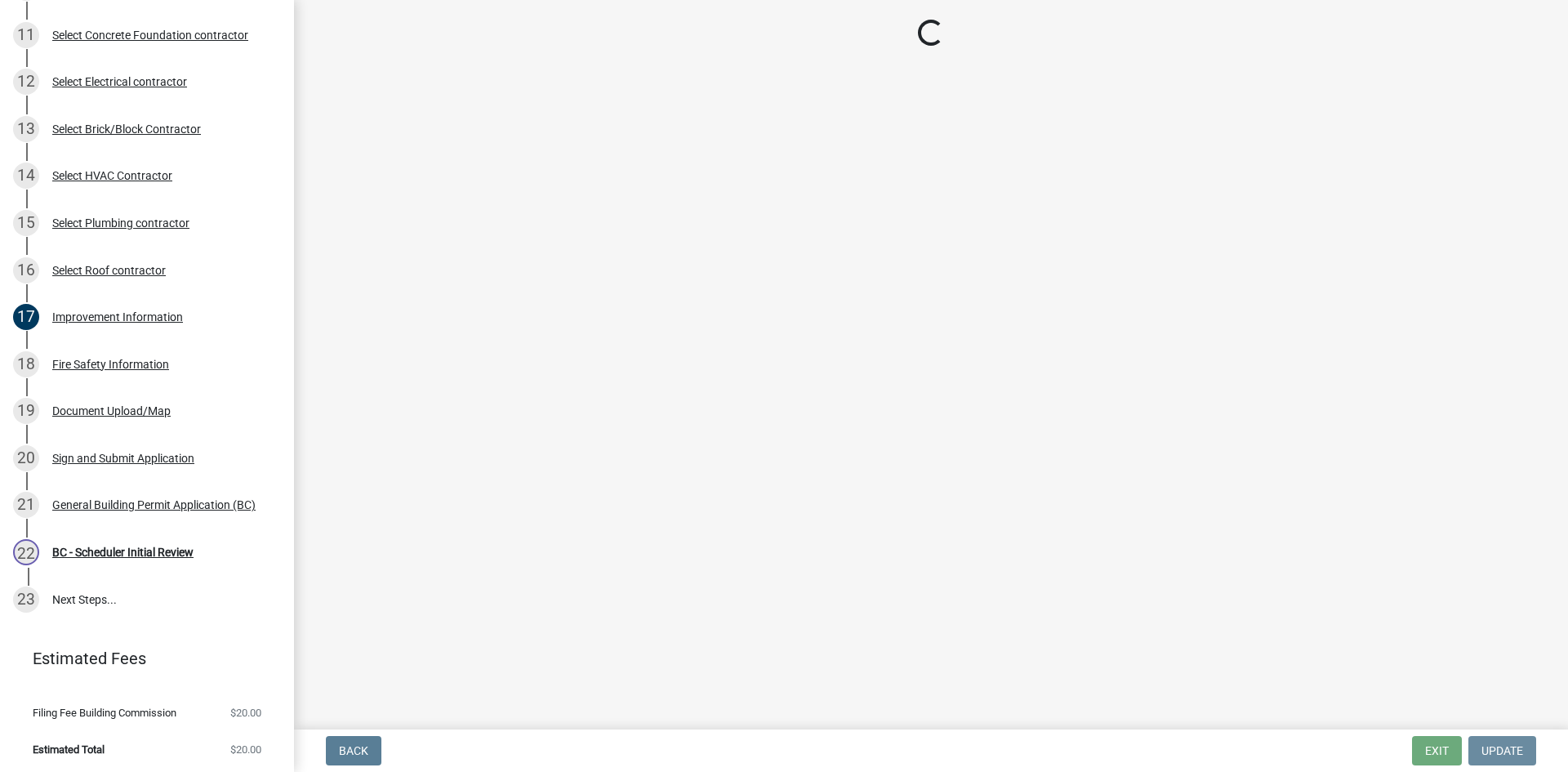
scroll to position [0, 0]
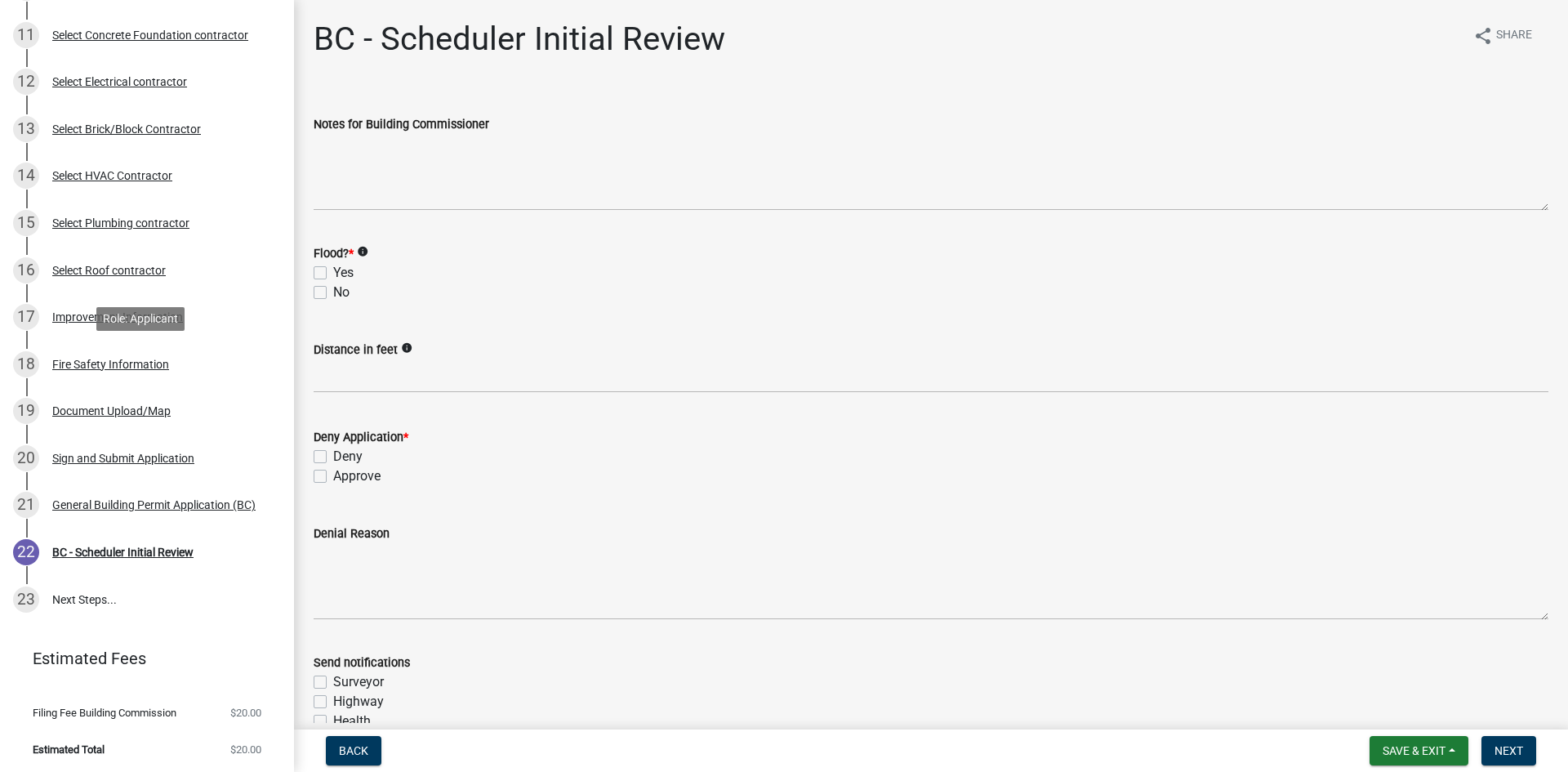
click at [111, 366] on div "Fire Safety Information" at bounding box center [110, 364] width 117 height 11
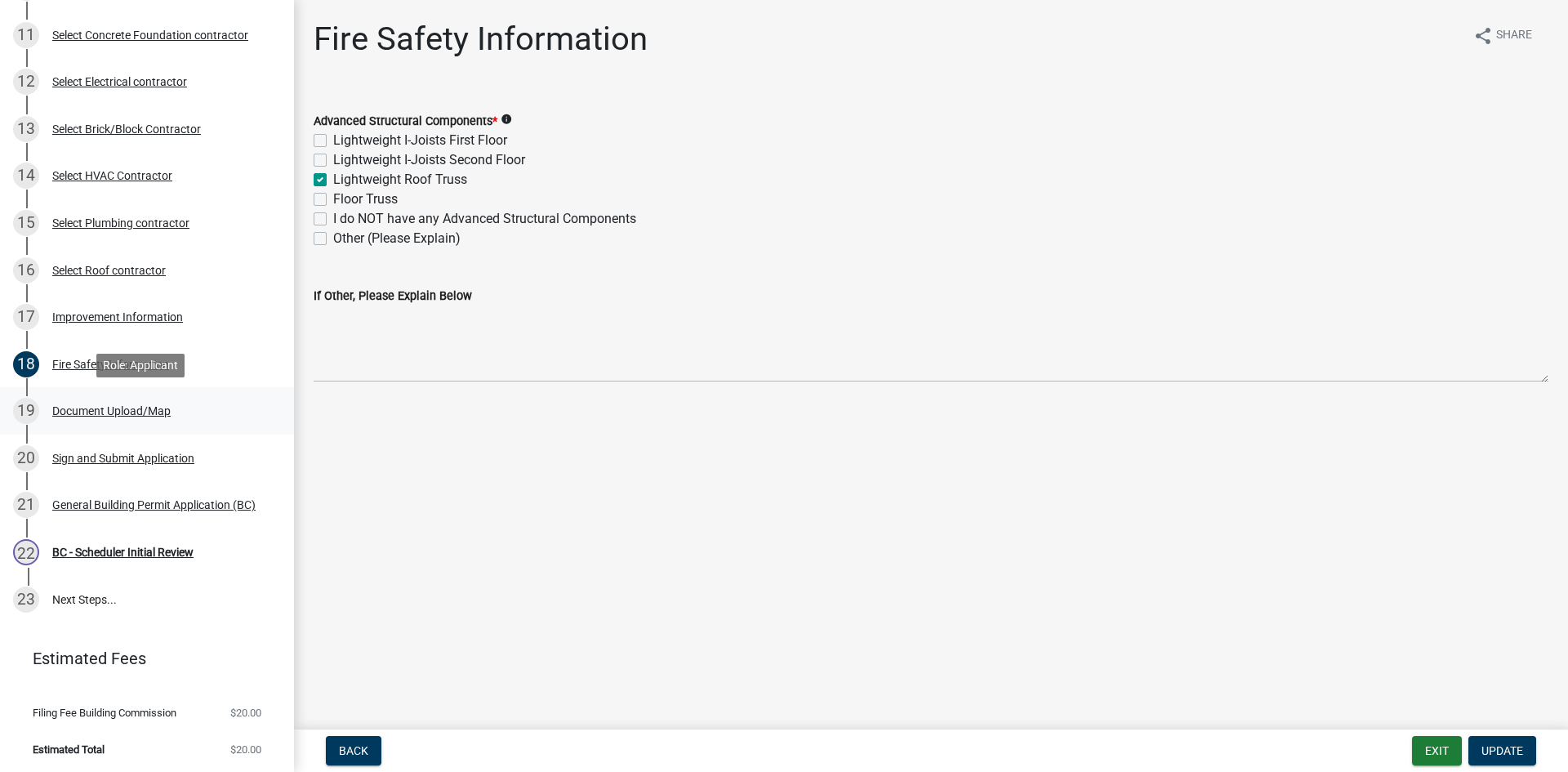
click at [128, 417] on div "19 Document Upload/Map" at bounding box center [140, 411] width 255 height 27
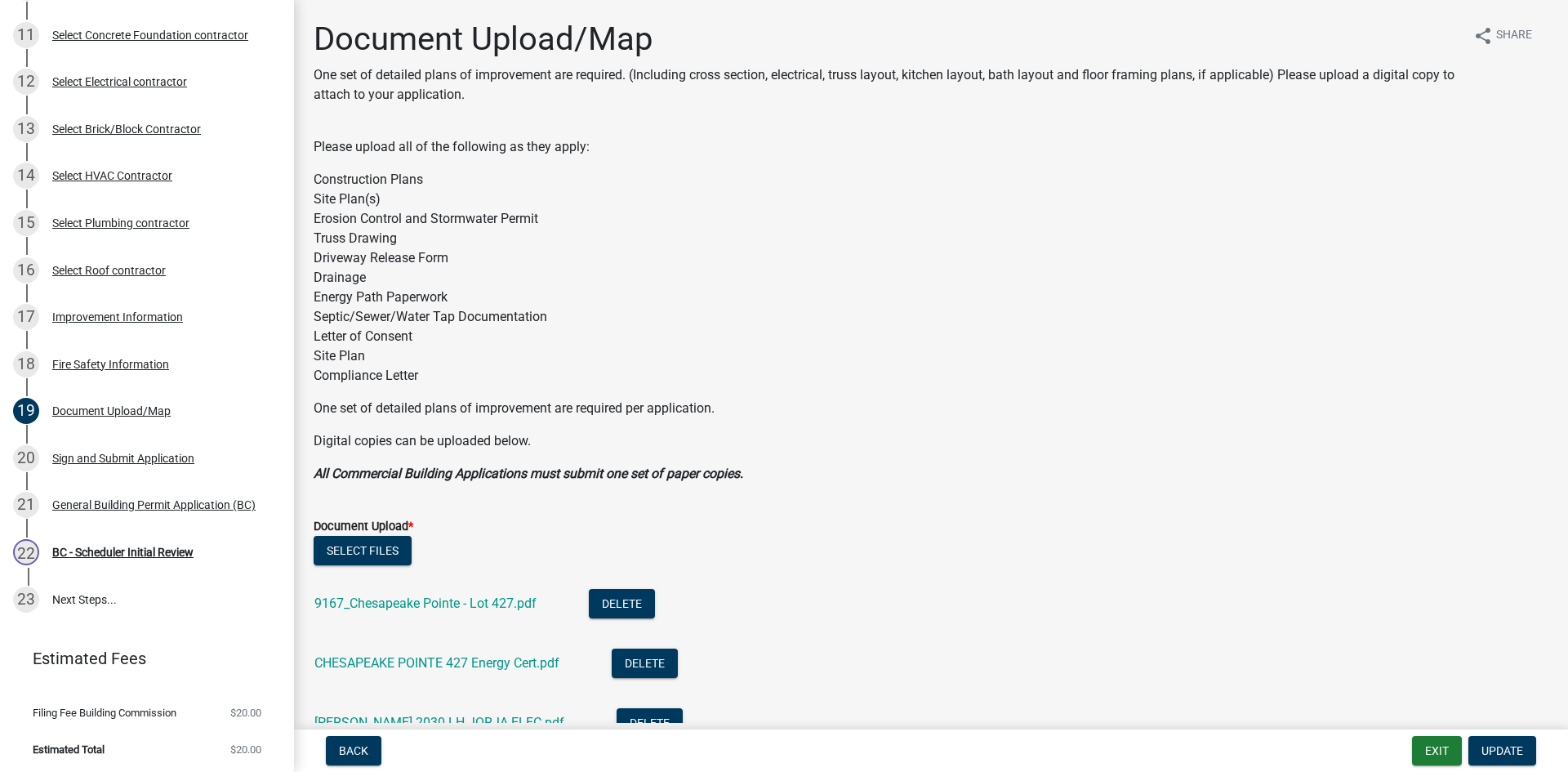
scroll to position [490, 0]
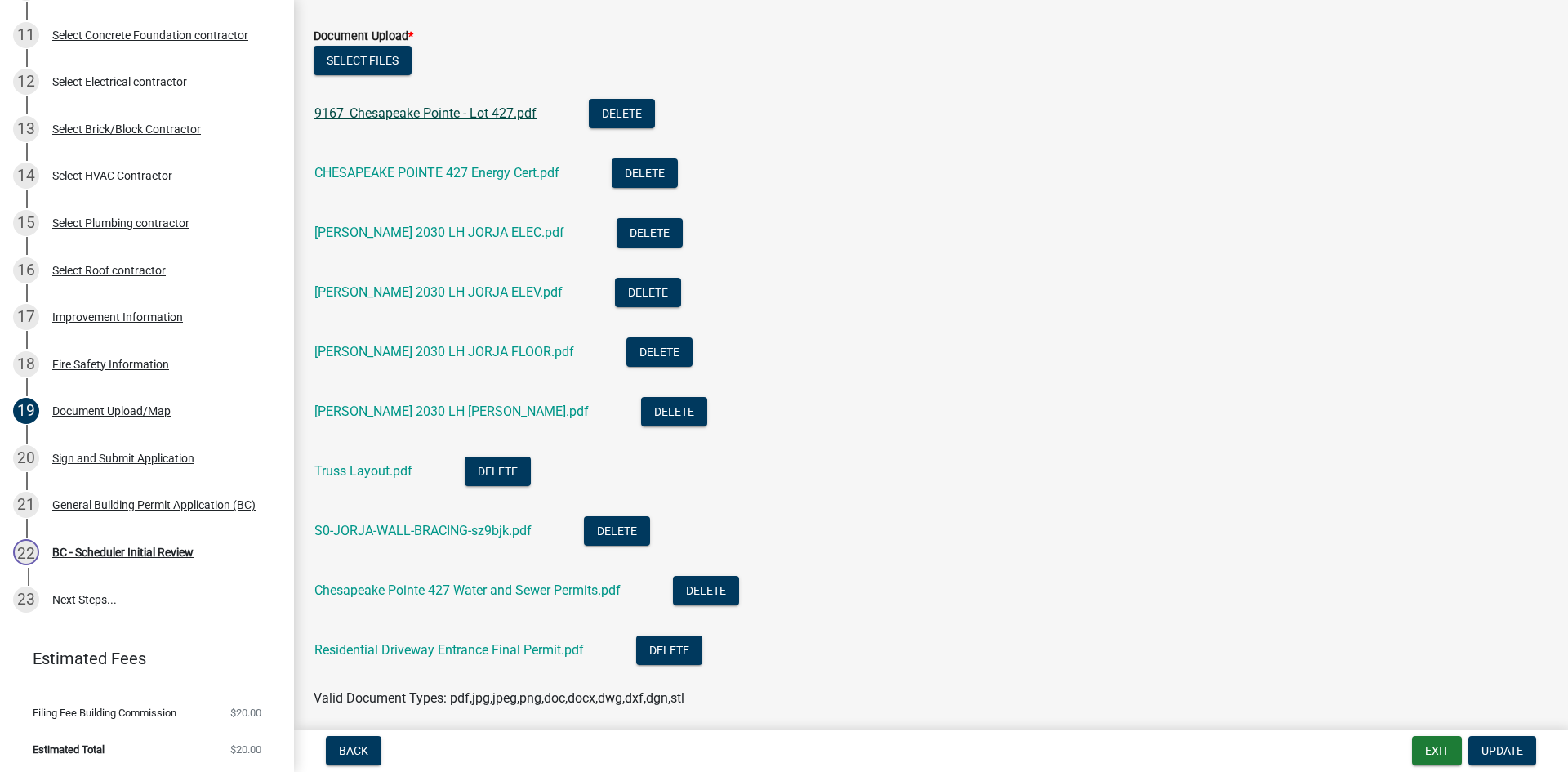
click at [414, 112] on link "9167_Chesapeake Pointe - Lot 427.pdf" at bounding box center [425, 113] width 222 height 15
click at [429, 174] on link "CHESAPEAKE POINTE 427 Energy Cert.pdf" at bounding box center [436, 173] width 245 height 15
click at [378, 477] on link "Truss Layout.pdf" at bounding box center [362, 470] width 98 height 15
drag, startPoint x: 414, startPoint y: 538, endPoint x: 421, endPoint y: 467, distance: 71.3
click at [414, 537] on div "S0-JORJA-WALL-BRACING-sz9bjk.pdf" at bounding box center [435, 532] width 244 height 33
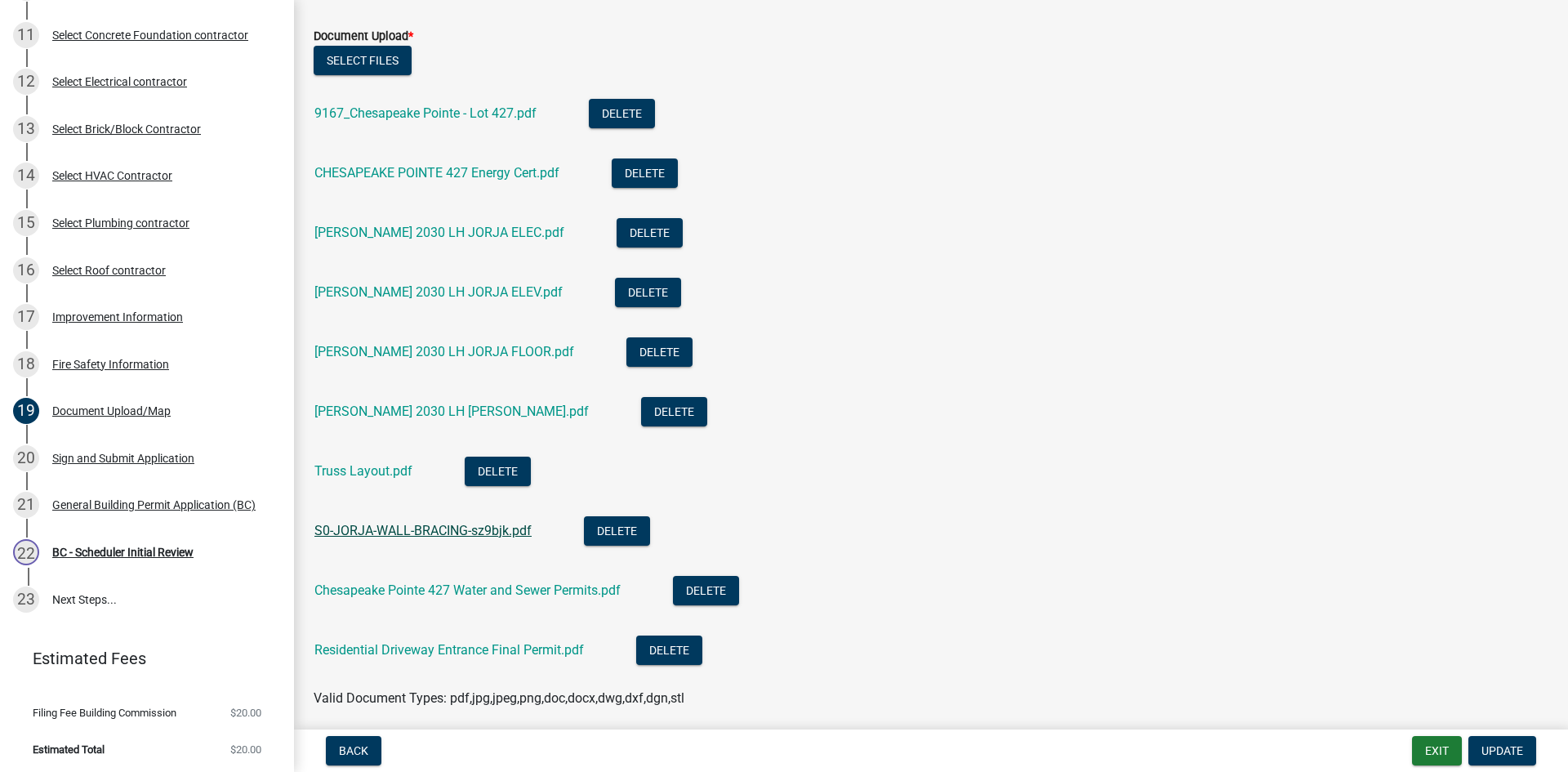
click at [441, 531] on link "S0-JORJA-WALL-BRACING-sz9bjk.pdf" at bounding box center [422, 530] width 217 height 15
click at [408, 591] on link "Chesapeake Pointe 427 Water and Sewer Permits.pdf" at bounding box center [467, 590] width 306 height 15
click at [434, 658] on div "Residential Driveway Entrance Final Permit.pdf" at bounding box center [462, 652] width 296 height 33
click at [437, 649] on link "Residential Driveway Entrance Final Permit.pdf" at bounding box center [449, 650] width 269 height 15
click at [423, 351] on link "[PERSON_NAME] 2030 LH JORJA FLOOR.pdf" at bounding box center [444, 351] width 260 height 15
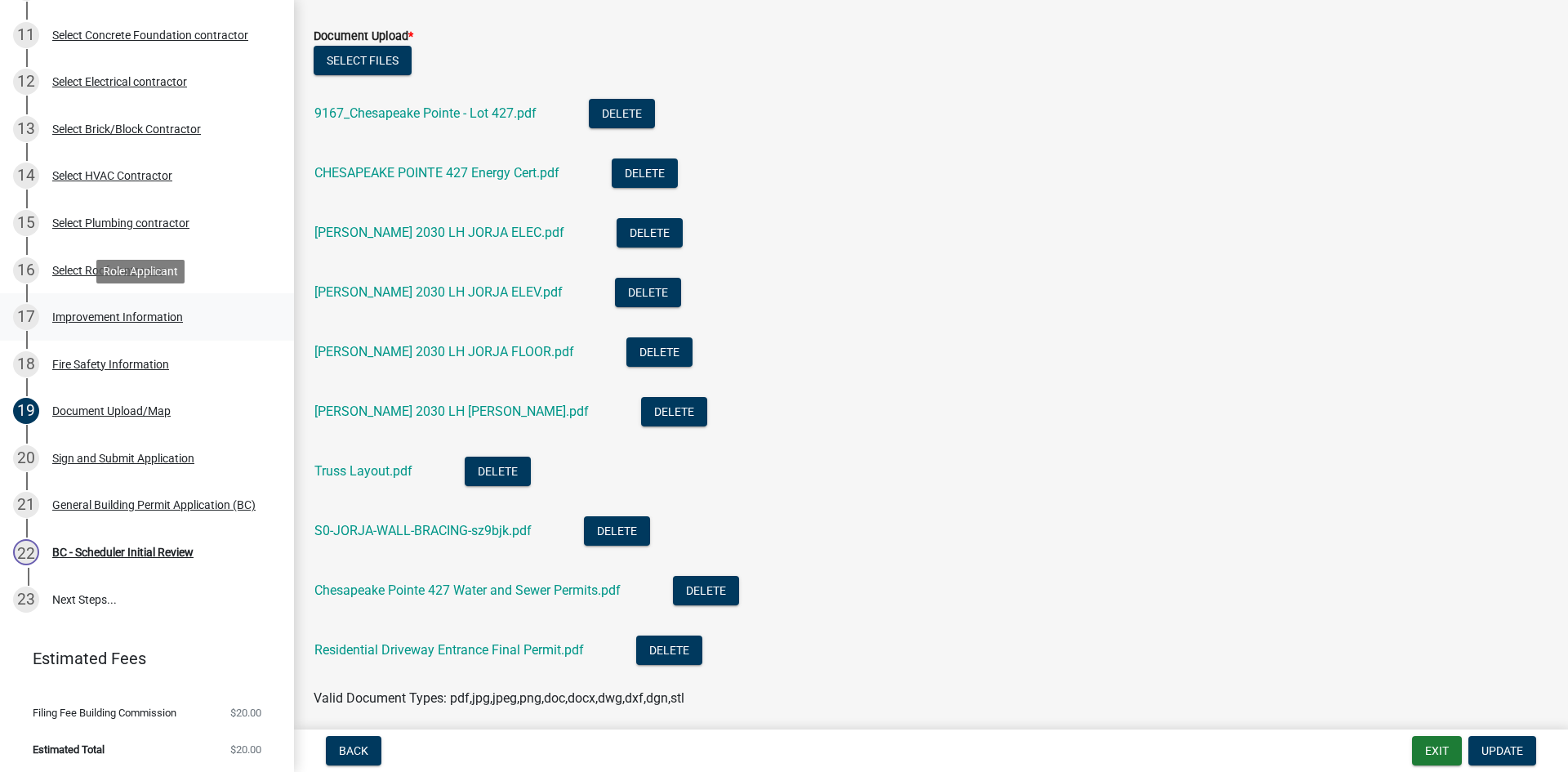
click at [86, 315] on div "Improvement Information" at bounding box center [118, 317] width 131 height 11
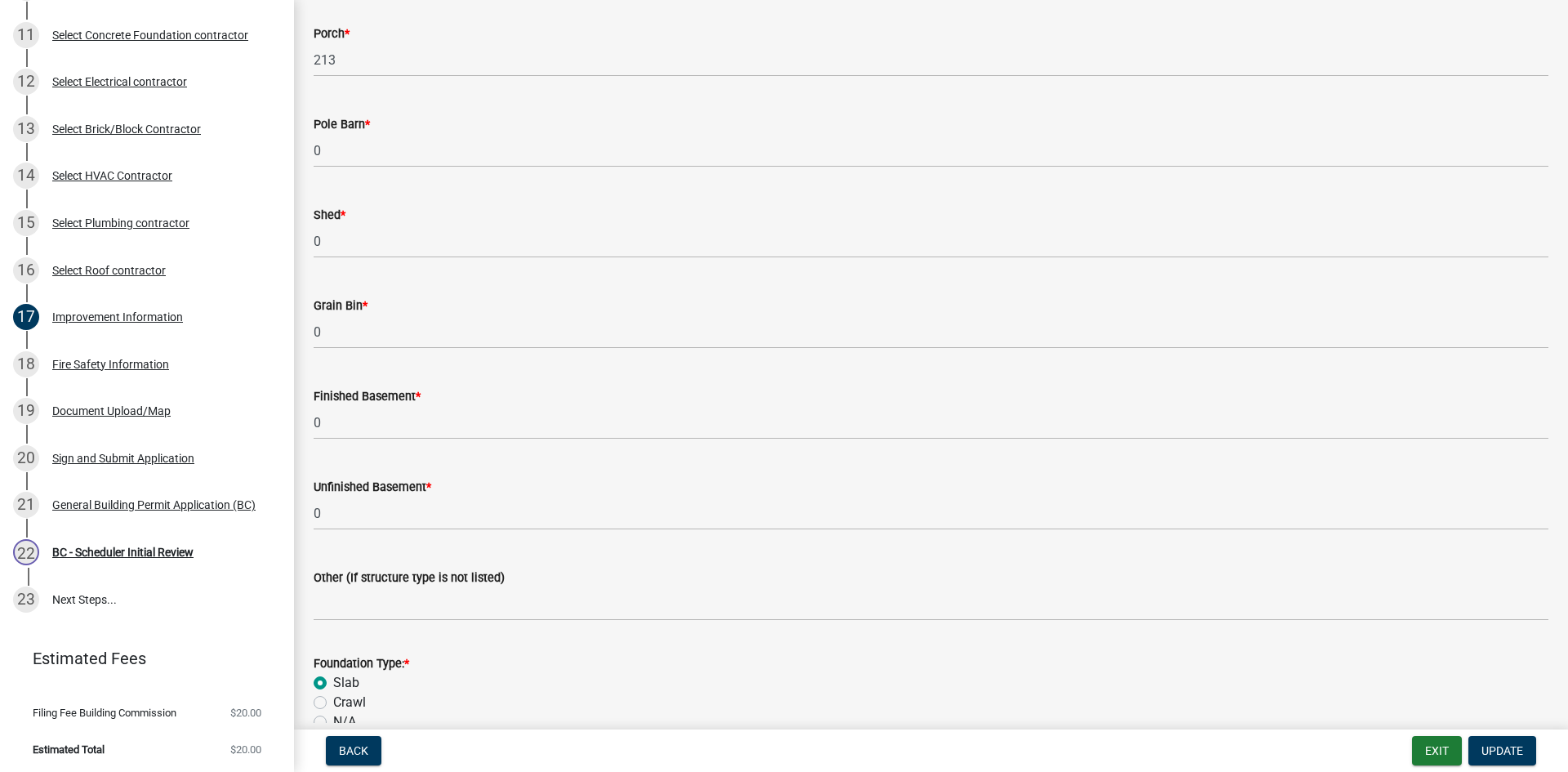
scroll to position [0, 0]
